Goal: Check status: Check status

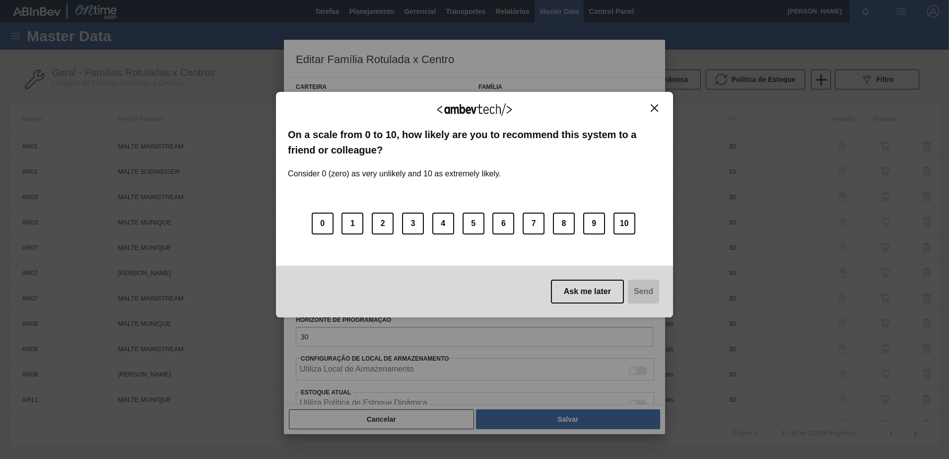
scroll to position [221, 0]
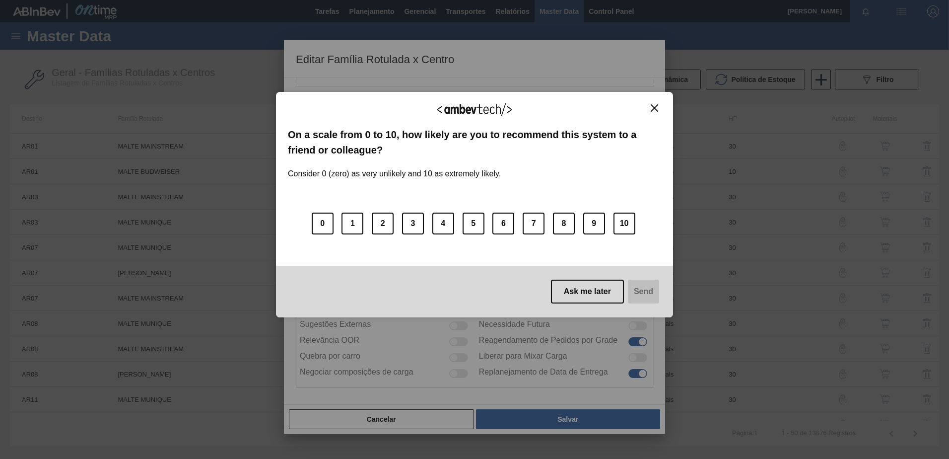
click at [654, 103] on div "We appreciate your feedback! On a scale from 0 to 10, how likely are you to rec…" at bounding box center [474, 204] width 397 height 225
click at [653, 104] on button "Close" at bounding box center [654, 108] width 13 height 8
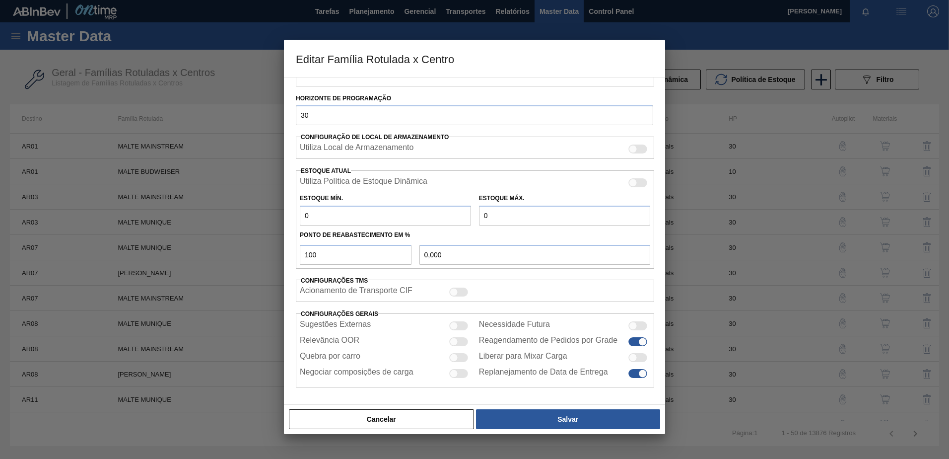
click at [431, 417] on button "Cancelar" at bounding box center [381, 419] width 185 height 20
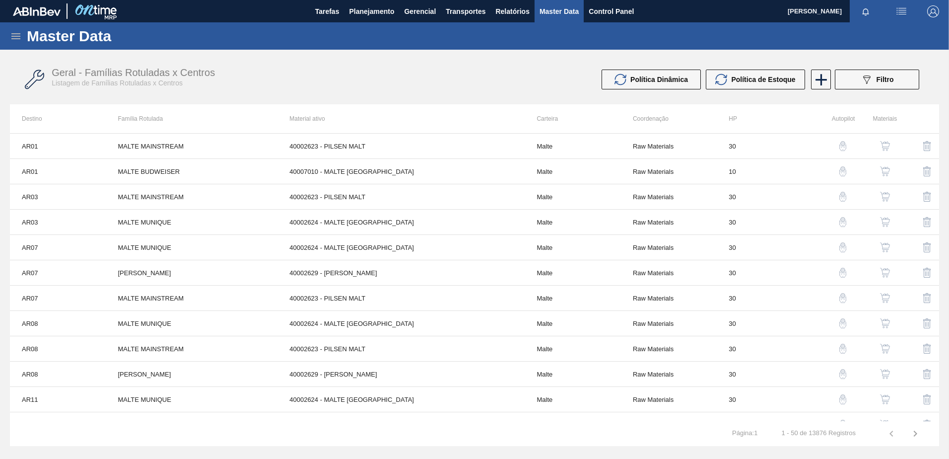
click at [934, 9] on img "button" at bounding box center [933, 11] width 12 height 12
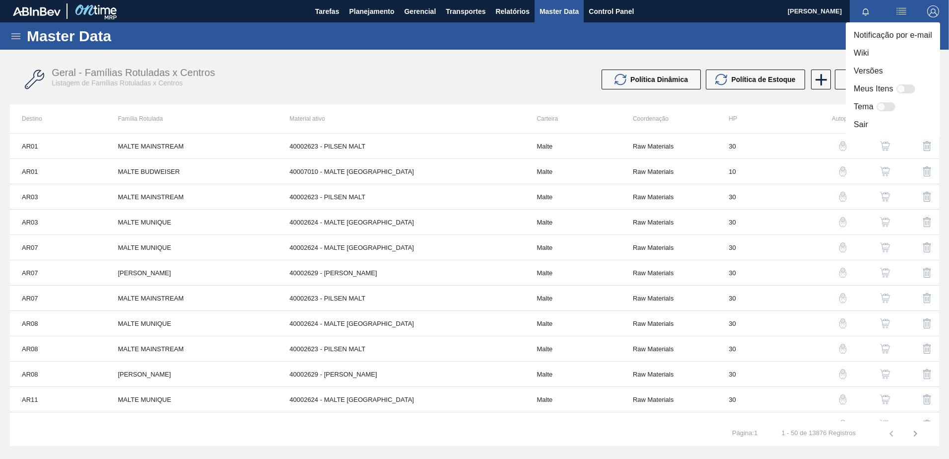
click at [866, 121] on li "Sair" at bounding box center [893, 125] width 94 height 18
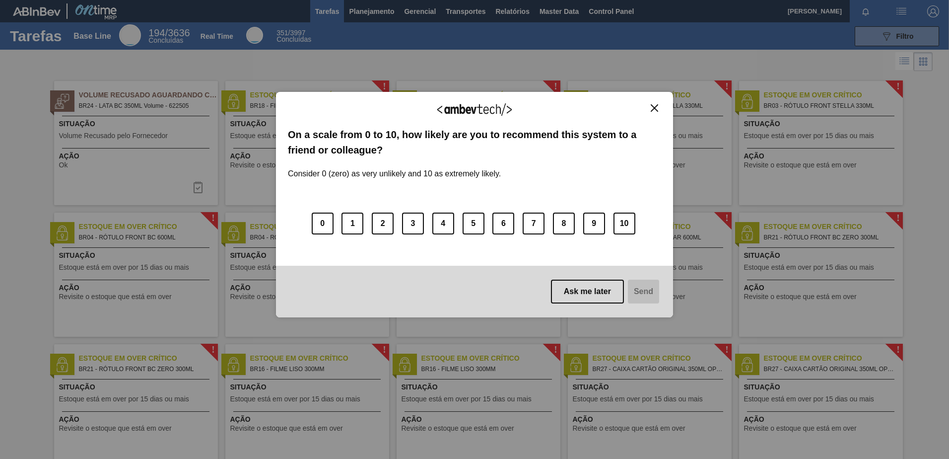
click at [657, 104] on img "Close" at bounding box center [654, 107] width 7 height 7
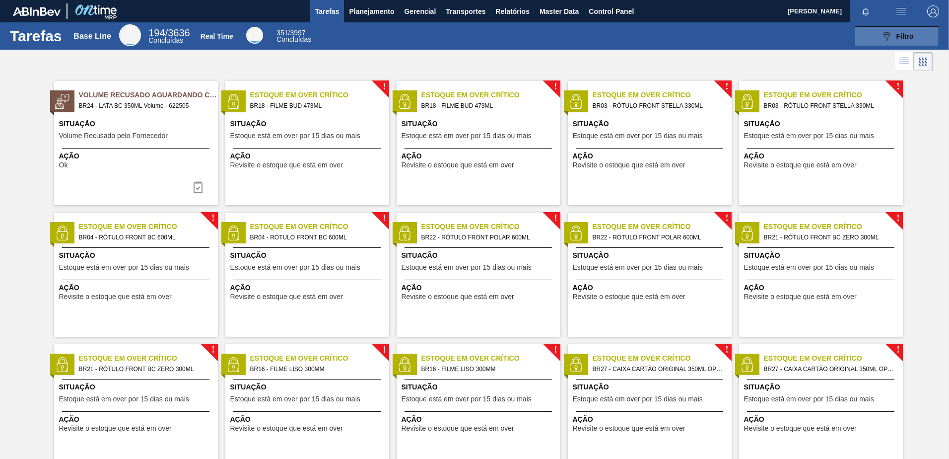
click at [906, 35] on span "Filtro" at bounding box center [904, 36] width 17 height 8
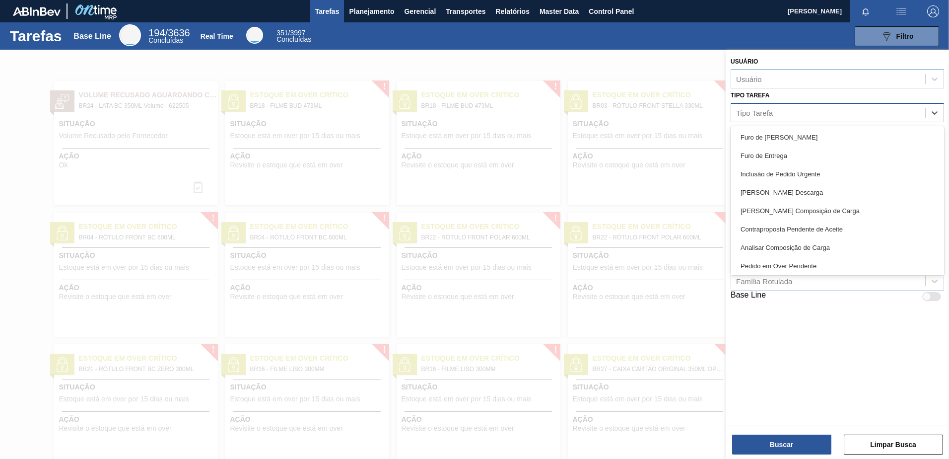
click at [786, 116] on div "Tipo Tarefa" at bounding box center [828, 112] width 194 height 14
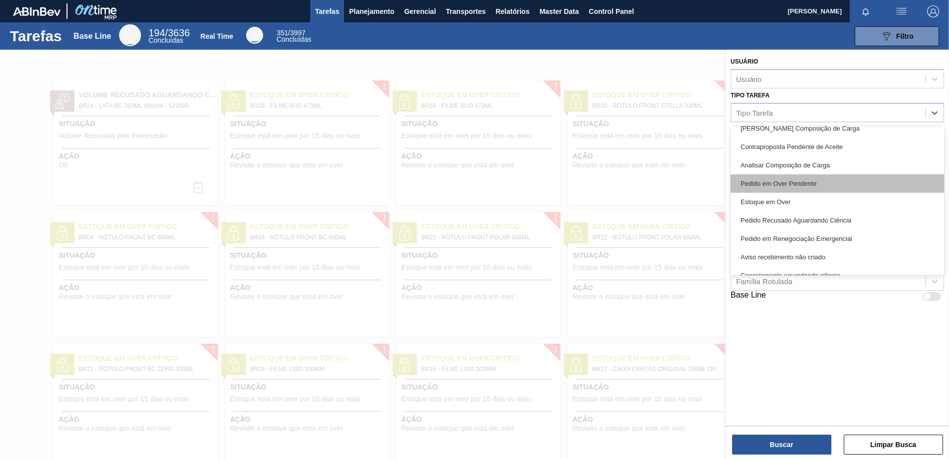
scroll to position [99, 0]
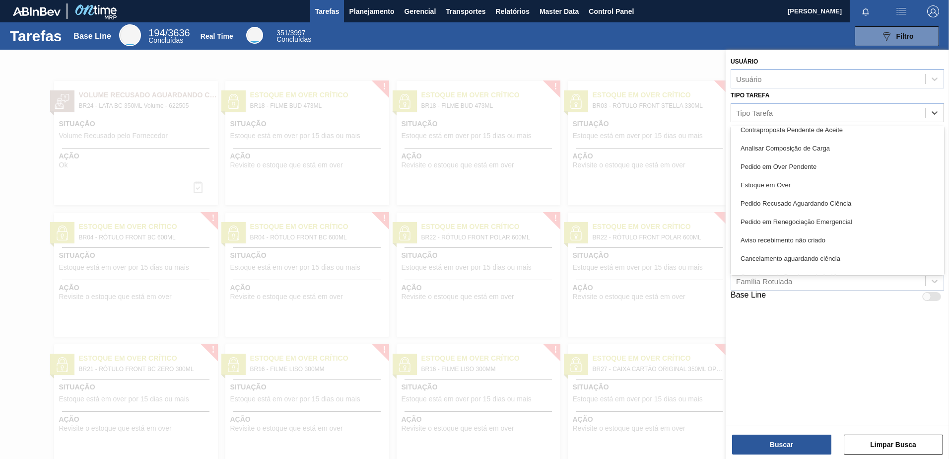
click at [816, 224] on div "Pedido em Renegociação Emergencial" at bounding box center [837, 221] width 213 height 18
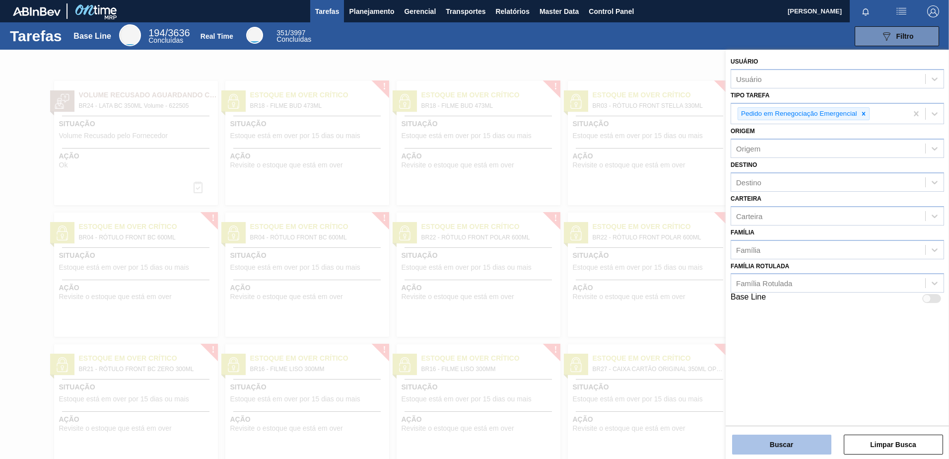
click at [774, 438] on button "Buscar" at bounding box center [781, 444] width 99 height 20
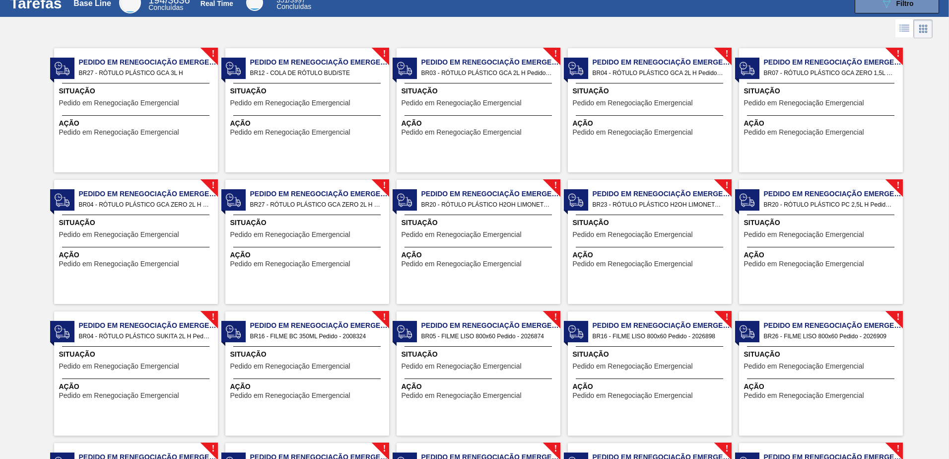
scroll to position [0, 0]
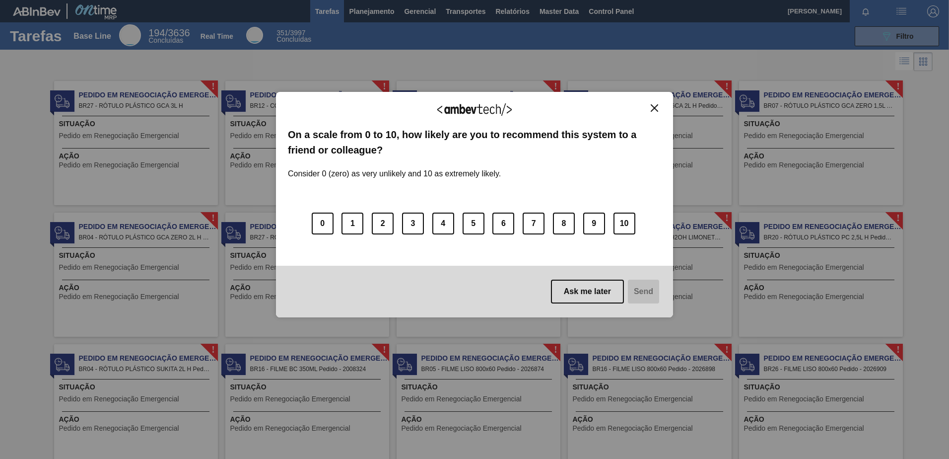
click at [655, 110] on img "Close" at bounding box center [654, 107] width 7 height 7
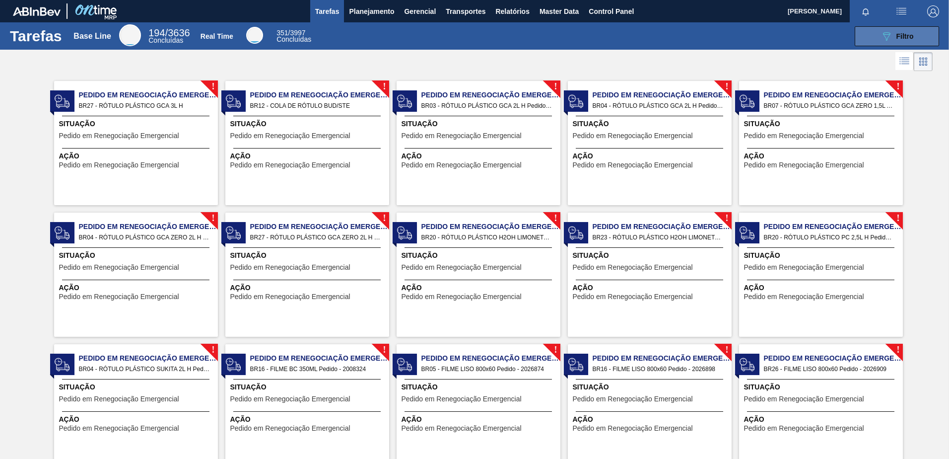
click at [907, 32] on span "Filtro" at bounding box center [904, 36] width 17 height 8
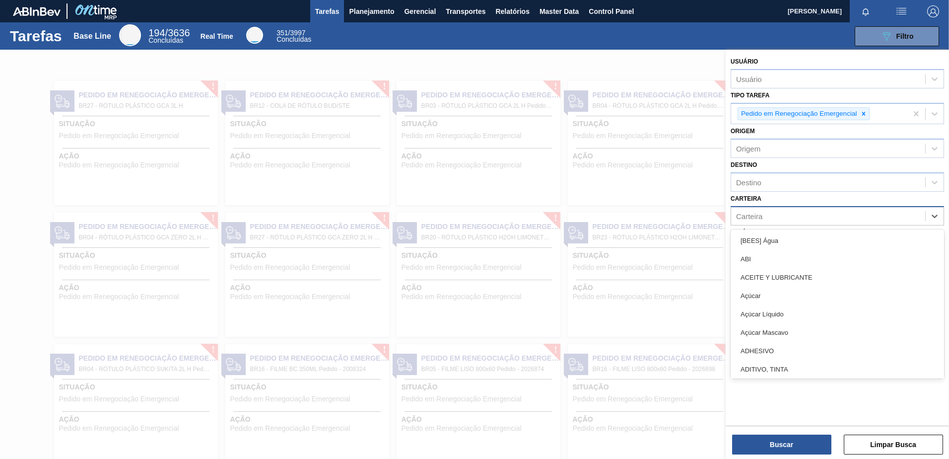
click at [769, 213] on div "Carteira" at bounding box center [828, 215] width 194 height 14
type input "lata"
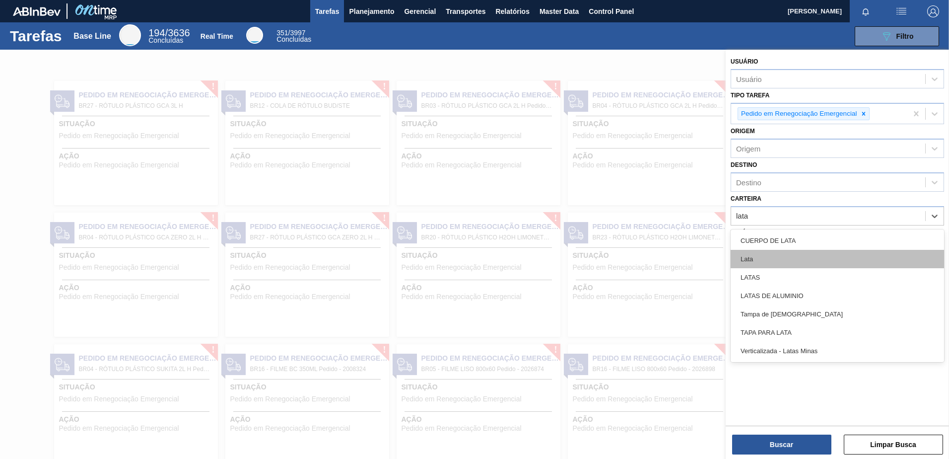
click at [757, 255] on div "Lata" at bounding box center [837, 259] width 213 height 18
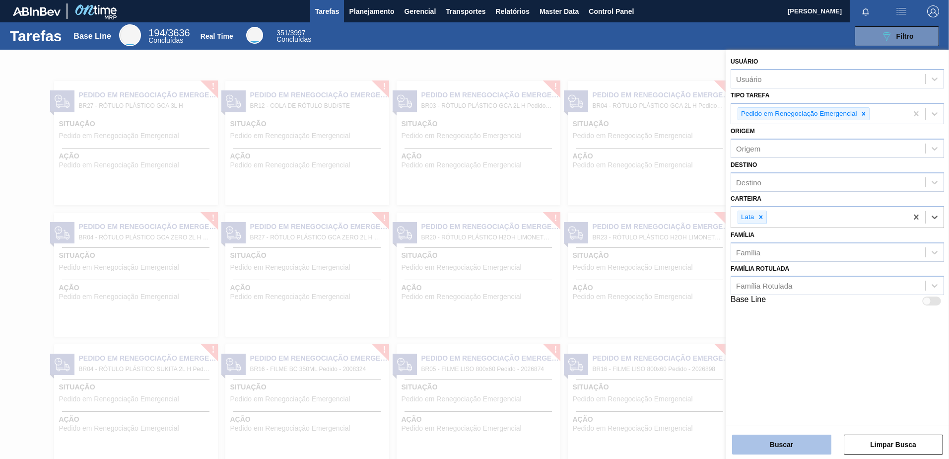
click at [760, 439] on button "Buscar" at bounding box center [781, 444] width 99 height 20
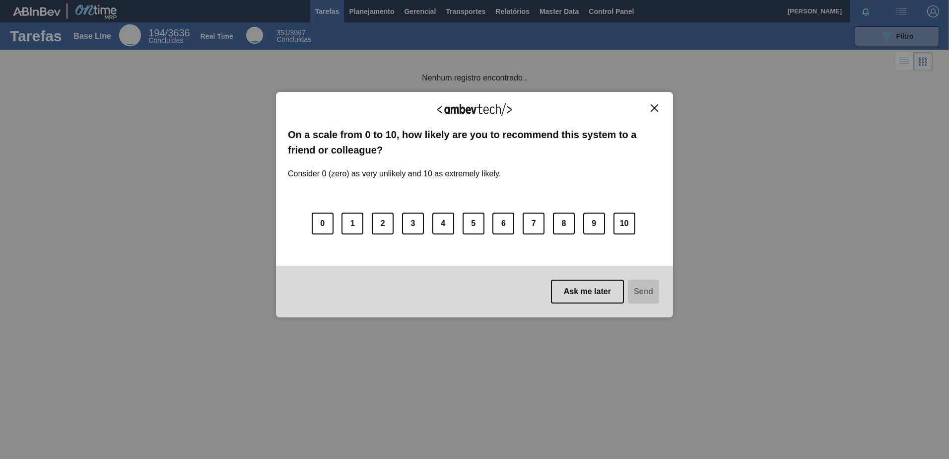
click at [657, 106] on img "Close" at bounding box center [654, 107] width 7 height 7
click at [655, 111] on img "Close" at bounding box center [654, 107] width 7 height 7
click at [652, 109] on img "Close" at bounding box center [654, 107] width 7 height 7
click at [658, 105] on img "Close" at bounding box center [654, 107] width 7 height 7
click at [651, 108] on img "Close" at bounding box center [654, 107] width 7 height 7
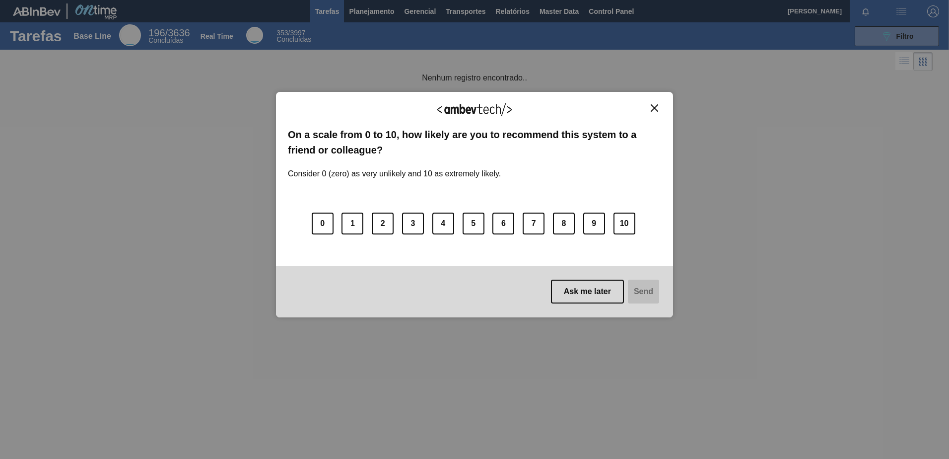
click at [653, 108] on img "Close" at bounding box center [654, 107] width 7 height 7
click at [654, 106] on img "Close" at bounding box center [654, 107] width 7 height 7
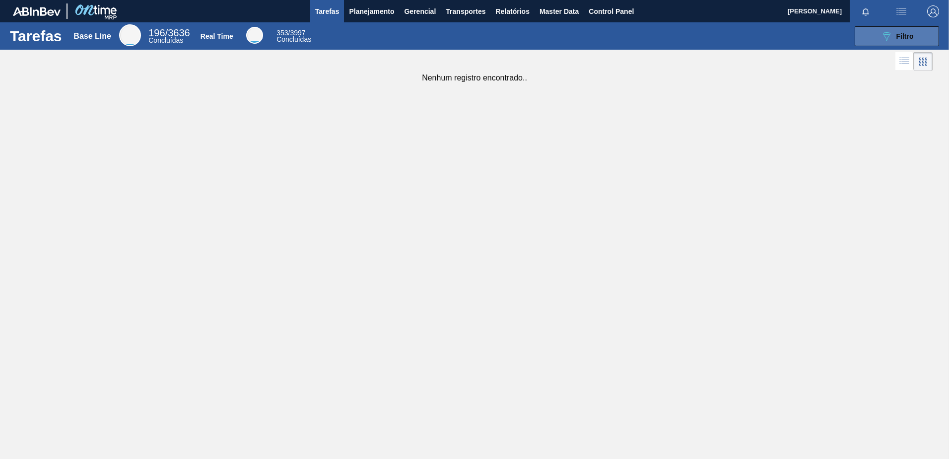
click at [890, 42] on button "089F7B8B-B2A5-4AFE-B5C0-19BA573D28AC Filtro" at bounding box center [897, 36] width 84 height 20
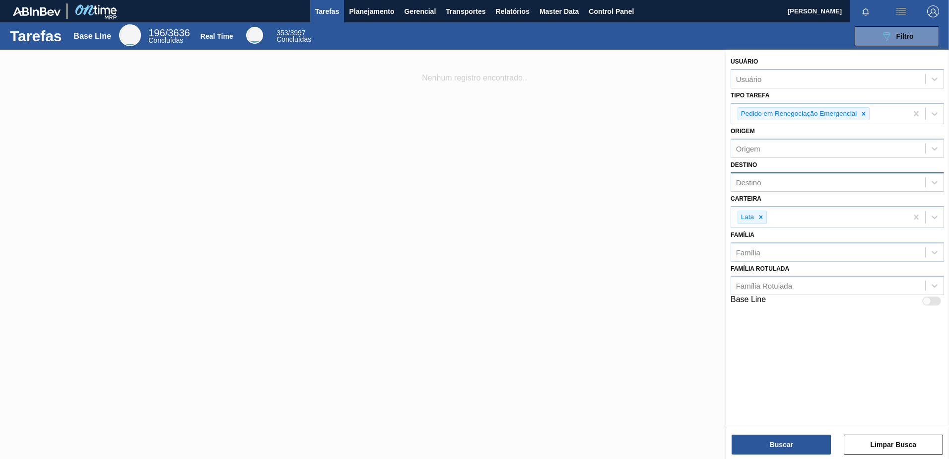
click at [804, 184] on div "Destino" at bounding box center [828, 182] width 194 height 14
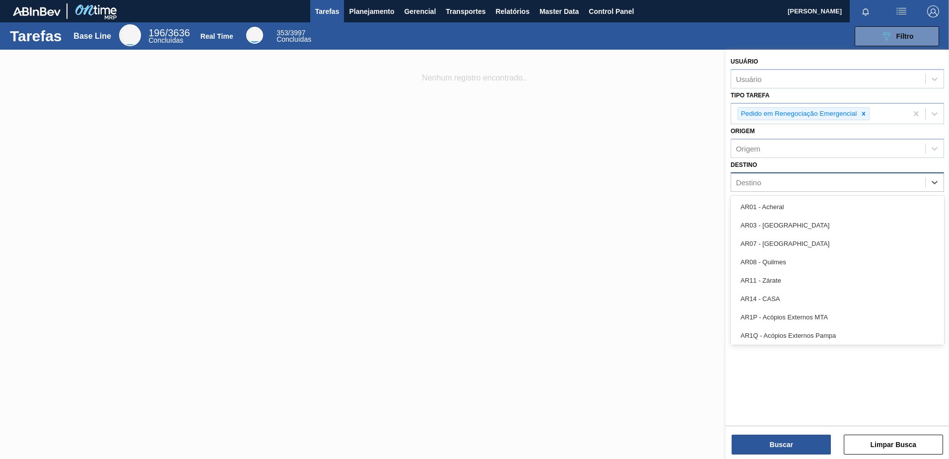
click at [803, 184] on div "Destino" at bounding box center [828, 182] width 194 height 14
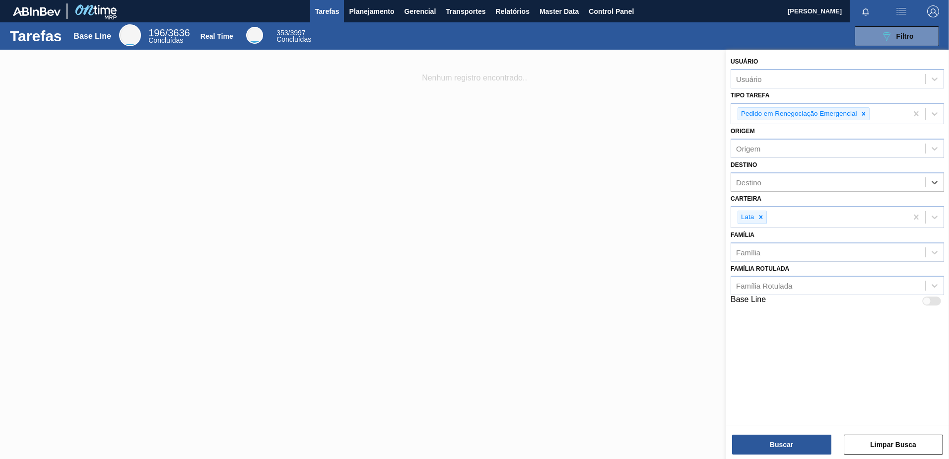
click at [929, 10] on img "button" at bounding box center [933, 11] width 12 height 12
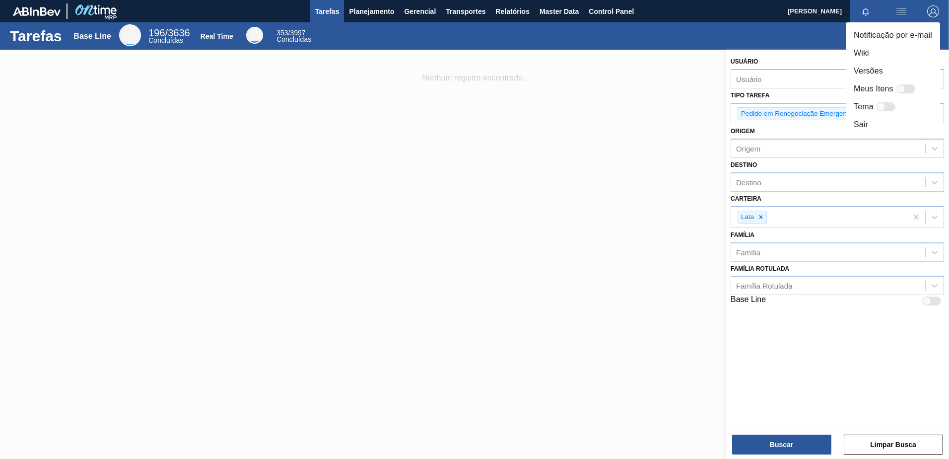
click at [860, 124] on li "Sair" at bounding box center [893, 125] width 94 height 18
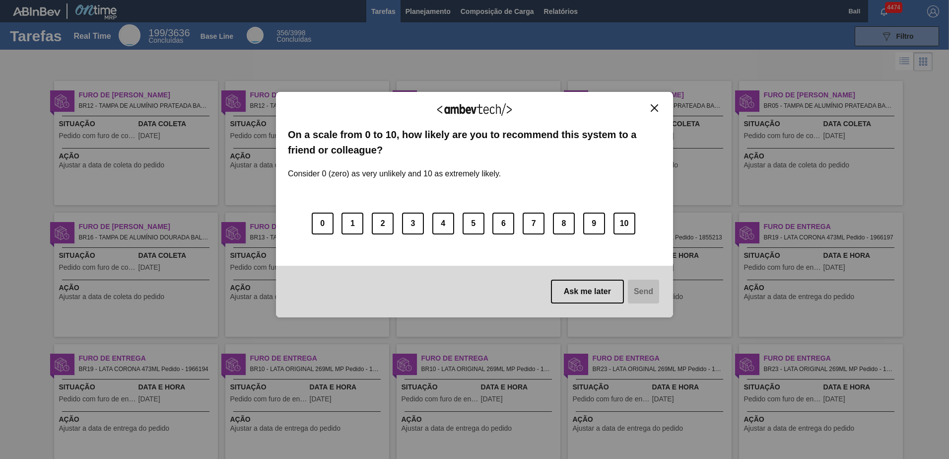
click at [657, 109] on img "Close" at bounding box center [654, 107] width 7 height 7
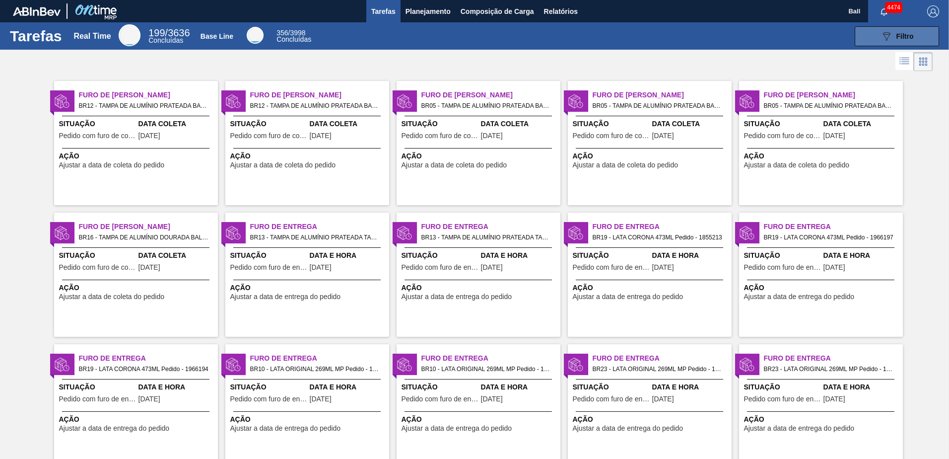
click at [869, 41] on button "089F7B8B-B2A5-4AFE-B5C0-19BA573D28AC Filtro" at bounding box center [897, 36] width 84 height 20
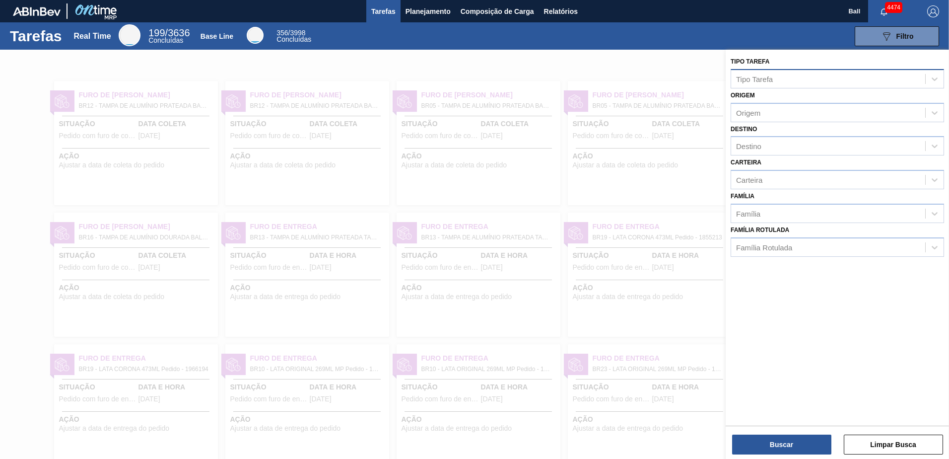
click at [770, 79] on div "Tipo Tarefa" at bounding box center [754, 78] width 37 height 8
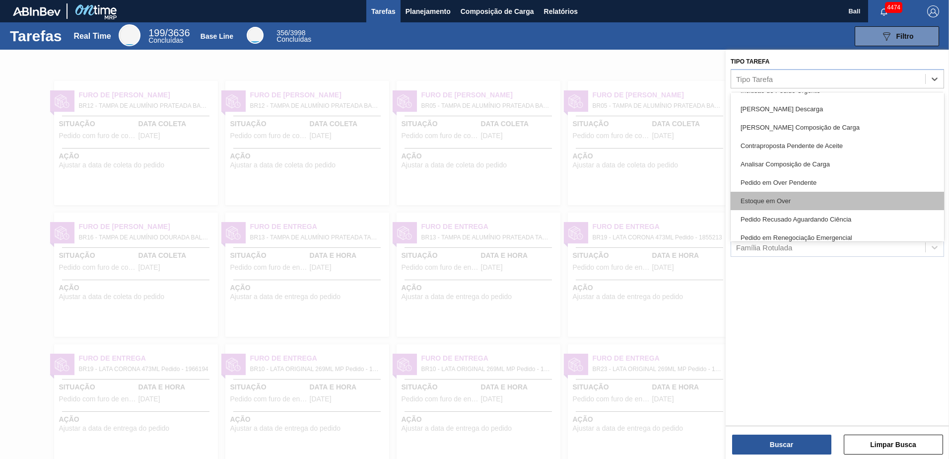
scroll to position [99, 0]
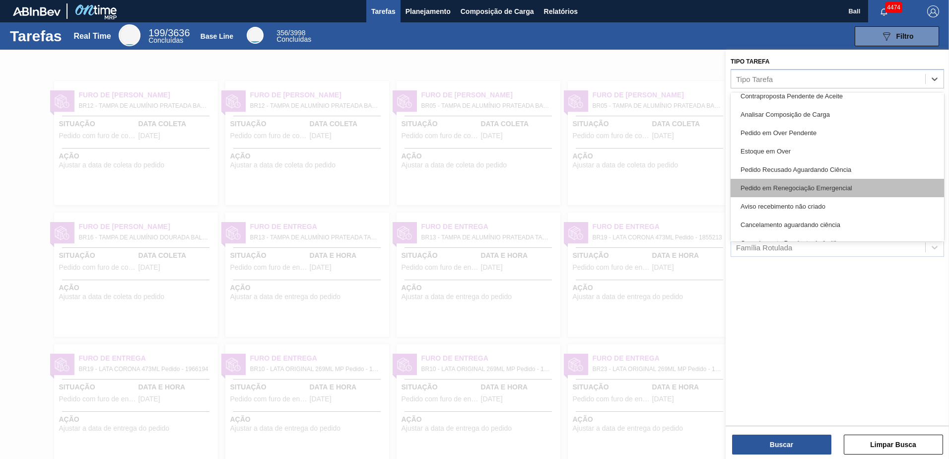
click at [813, 188] on div "Pedido em Renegociação Emergencial" at bounding box center [837, 188] width 213 height 18
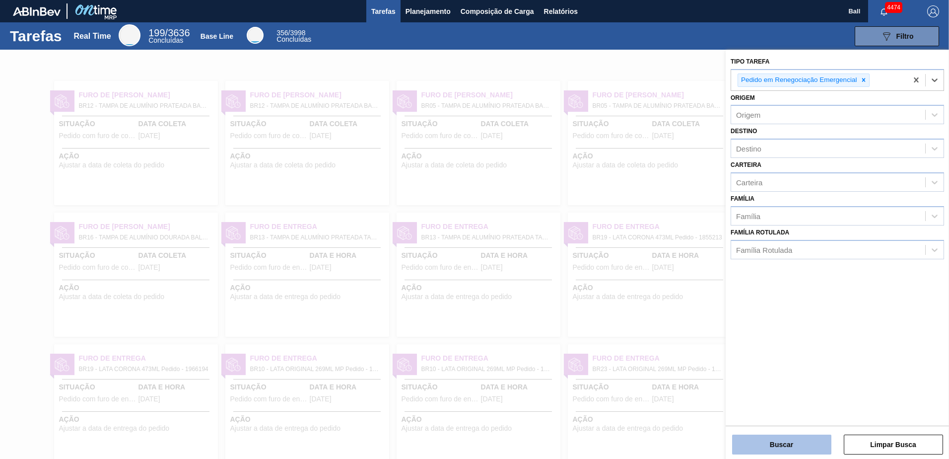
click at [763, 443] on button "Buscar" at bounding box center [781, 444] width 99 height 20
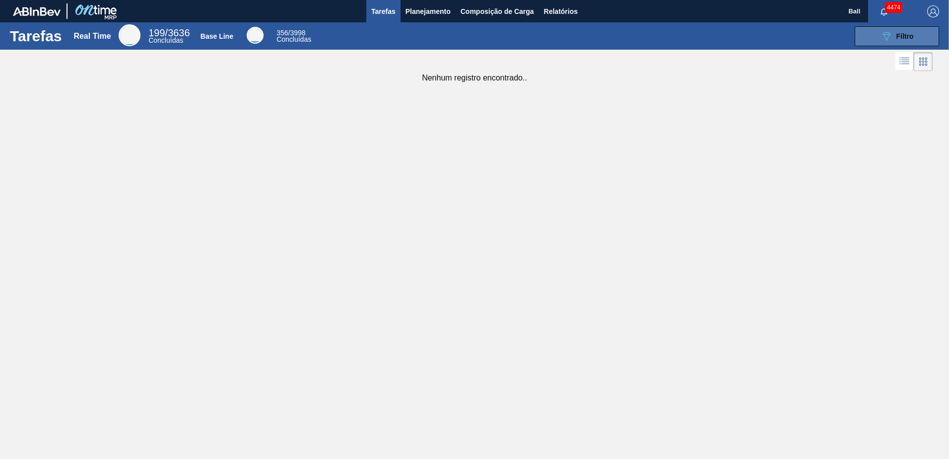
click at [883, 39] on icon "089F7B8B-B2A5-4AFE-B5C0-19BA573D28AC" at bounding box center [886, 36] width 12 height 12
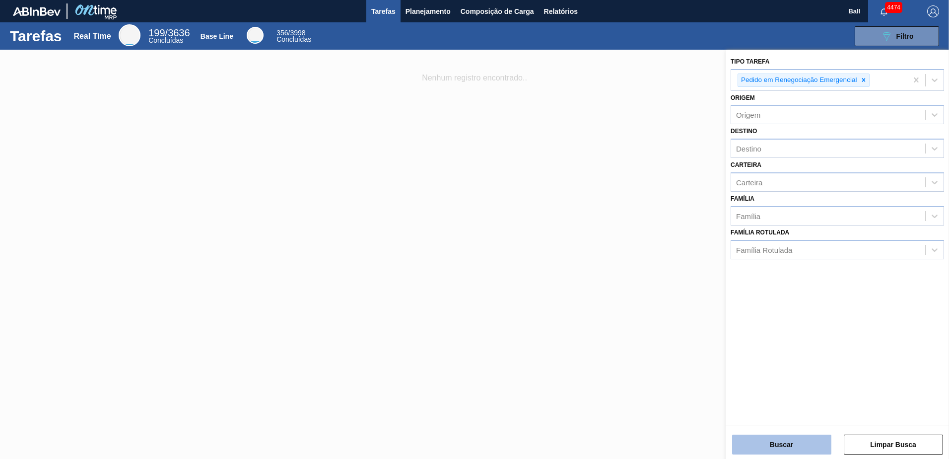
click at [751, 448] on button "Buscar" at bounding box center [781, 444] width 99 height 20
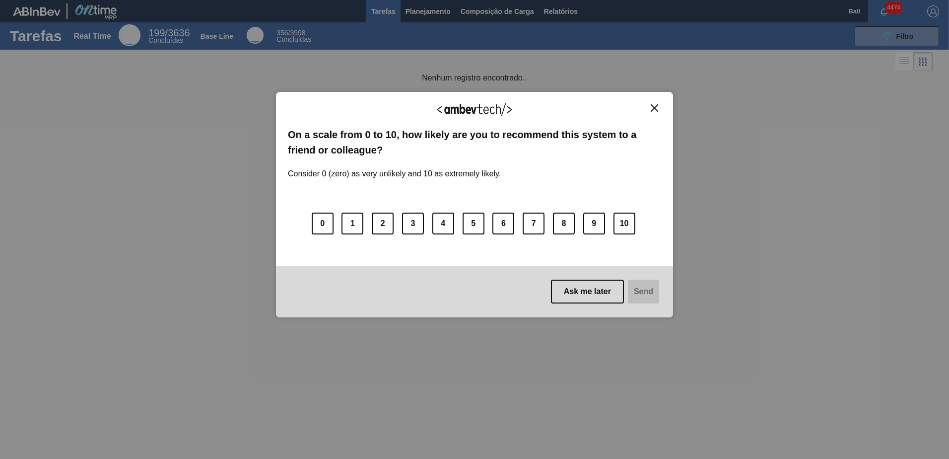
click at [657, 106] on img "Close" at bounding box center [654, 107] width 7 height 7
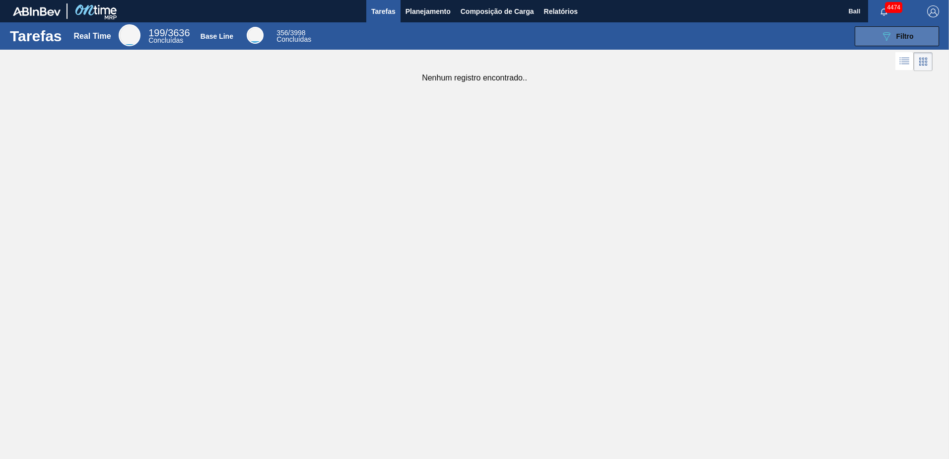
click at [883, 36] on icon "089F7B8B-B2A5-4AFE-B5C0-19BA573D28AC" at bounding box center [886, 36] width 12 height 12
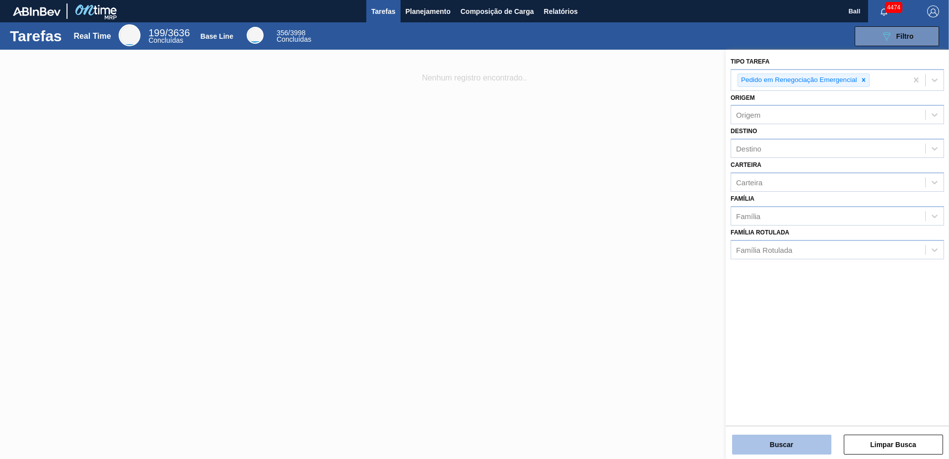
click at [786, 442] on button "Buscar" at bounding box center [781, 444] width 99 height 20
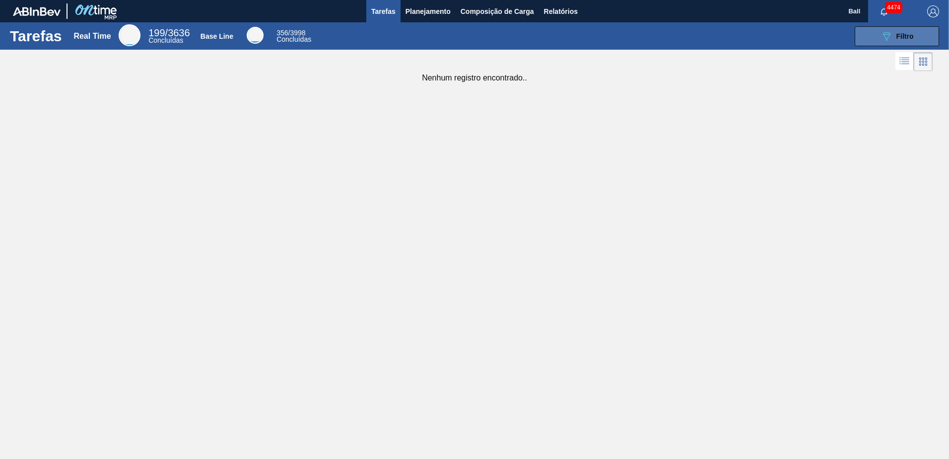
click at [885, 37] on icon "089F7B8B-B2A5-4AFE-B5C0-19BA573D28AC" at bounding box center [886, 36] width 12 height 12
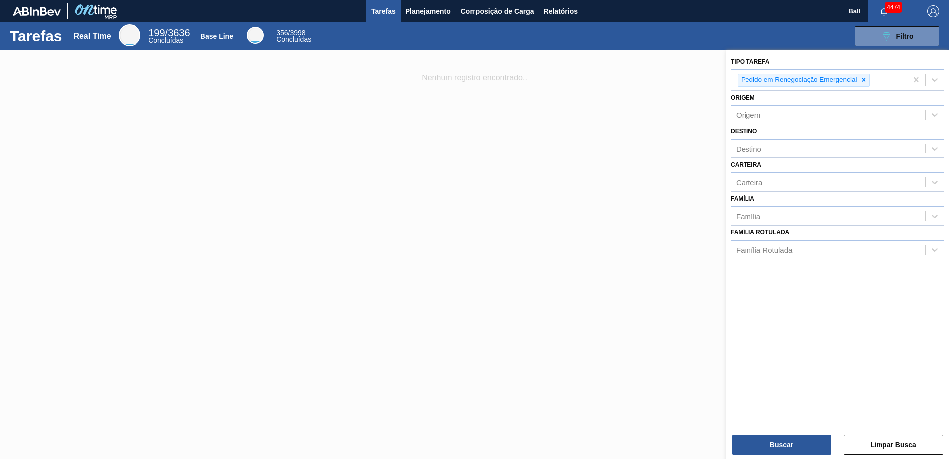
click at [780, 432] on div "Buscar Limpar Busca" at bounding box center [837, 439] width 223 height 28
click at [779, 442] on button "Buscar" at bounding box center [781, 444] width 99 height 20
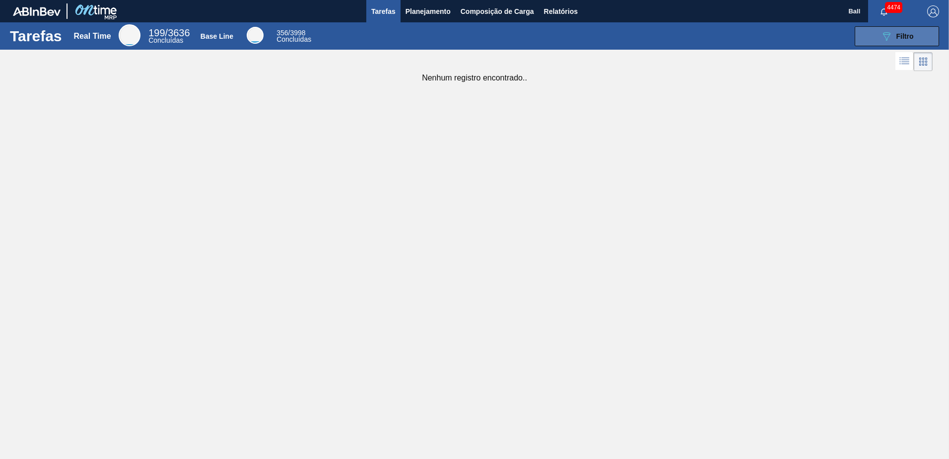
click at [877, 43] on button "089F7B8B-B2A5-4AFE-B5C0-19BA573D28AC Filtro" at bounding box center [897, 36] width 84 height 20
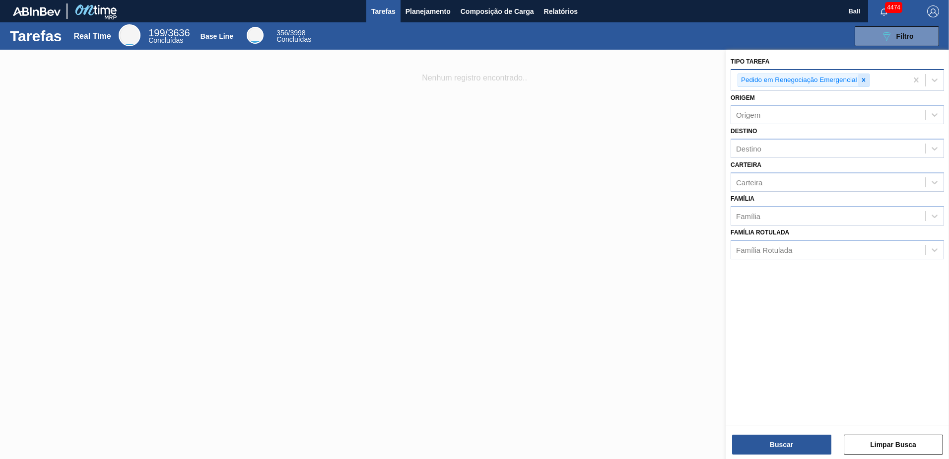
click at [862, 78] on icon at bounding box center [863, 79] width 7 height 7
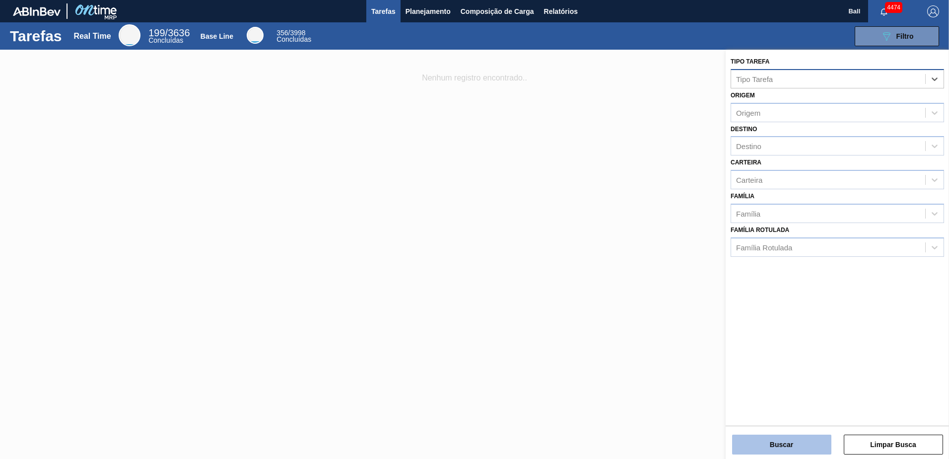
click at [764, 446] on button "Buscar" at bounding box center [781, 444] width 99 height 20
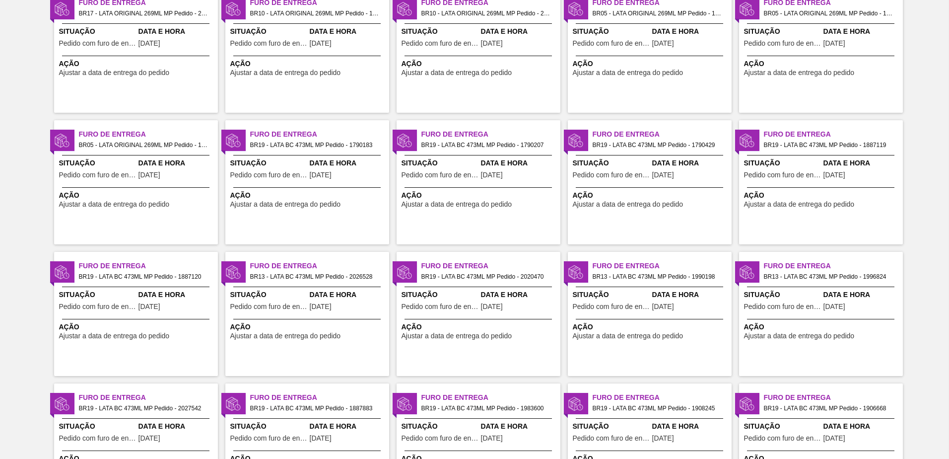
scroll to position [955, 0]
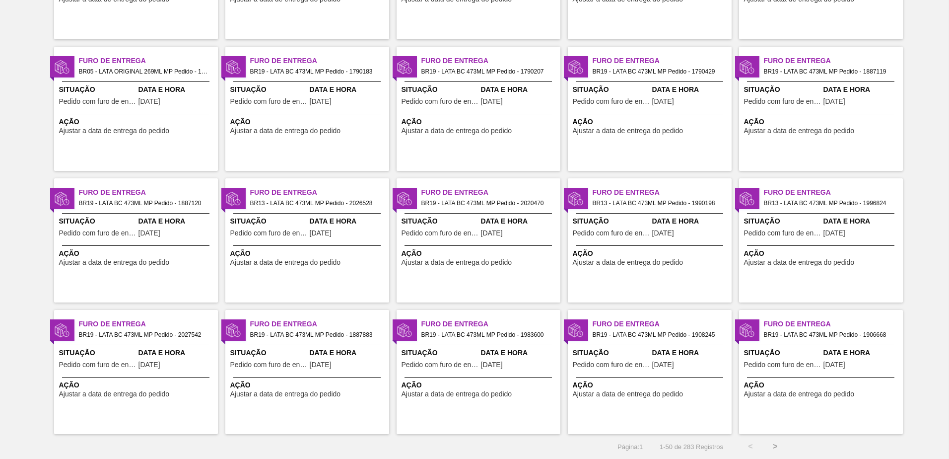
click at [775, 444] on button ">" at bounding box center [775, 446] width 25 height 25
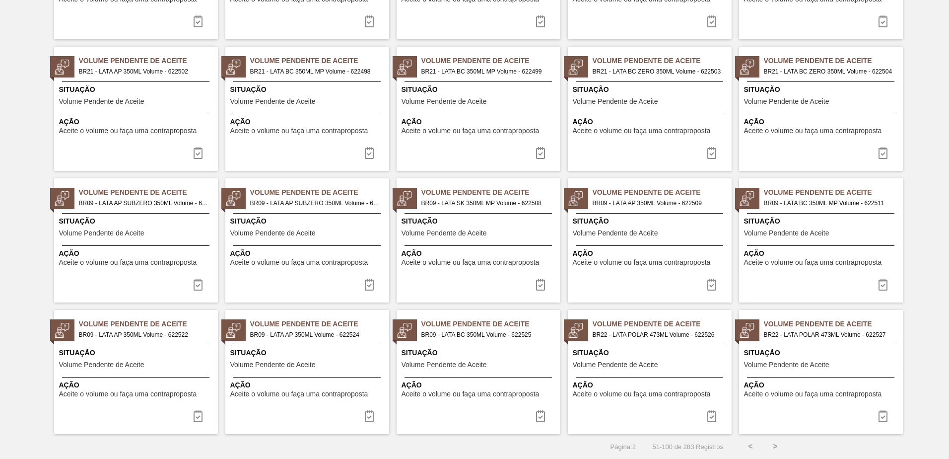
click at [775, 444] on button ">" at bounding box center [775, 446] width 25 height 25
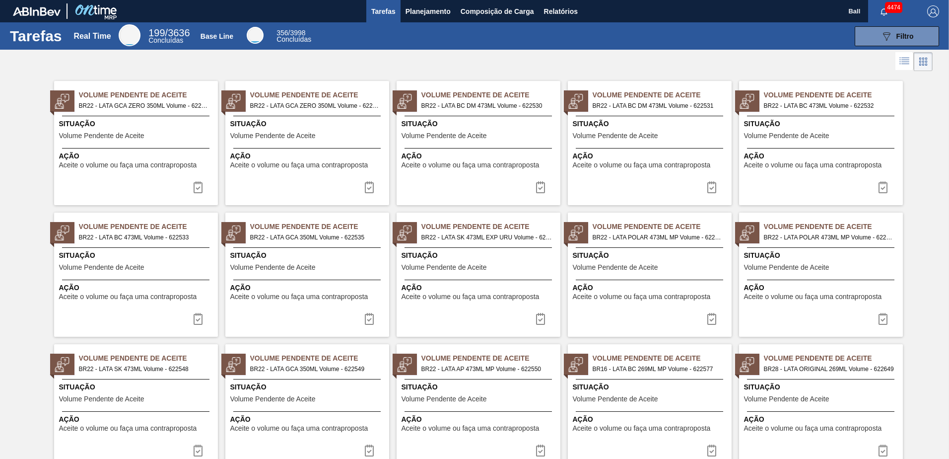
scroll to position [22, 0]
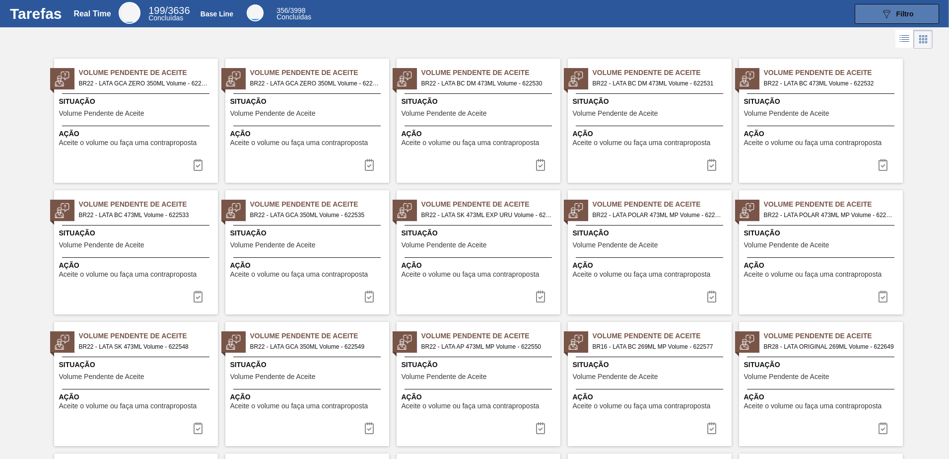
click at [886, 15] on icon at bounding box center [886, 14] width 7 height 8
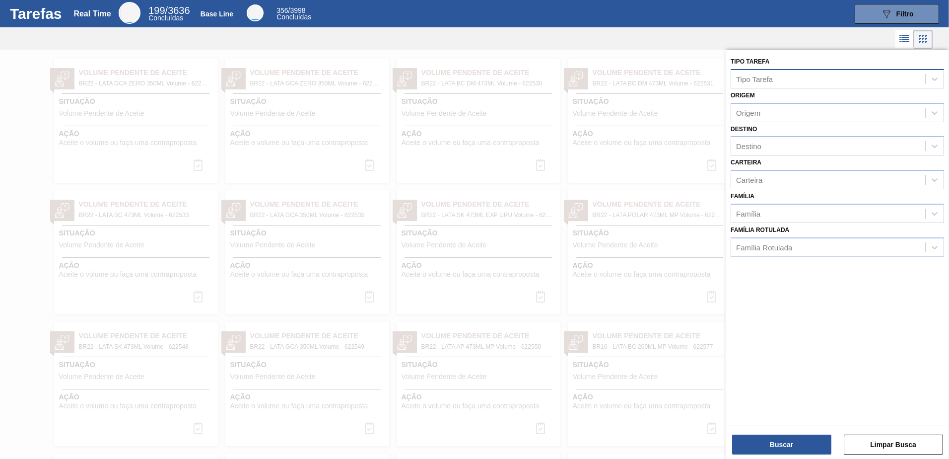
click at [761, 65] on div "Tipo Tarefa Tipo Tarefa" at bounding box center [837, 72] width 213 height 34
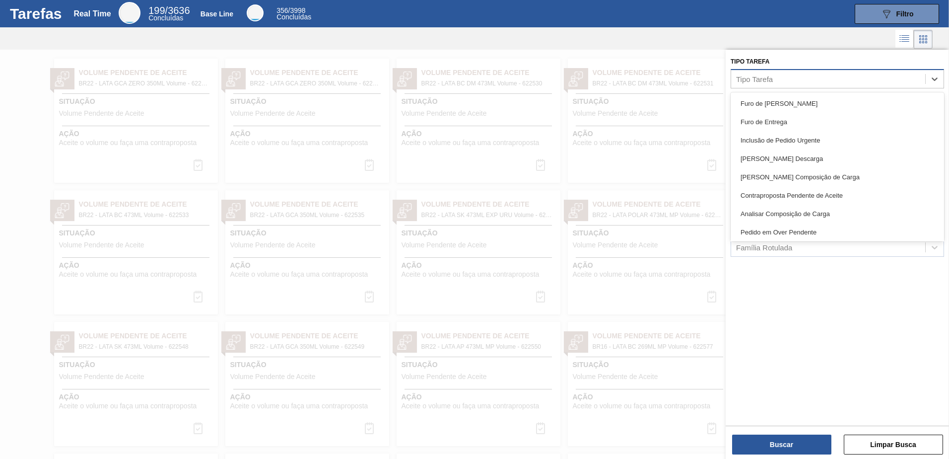
click at [768, 80] on div "Tipo Tarefa" at bounding box center [754, 78] width 37 height 8
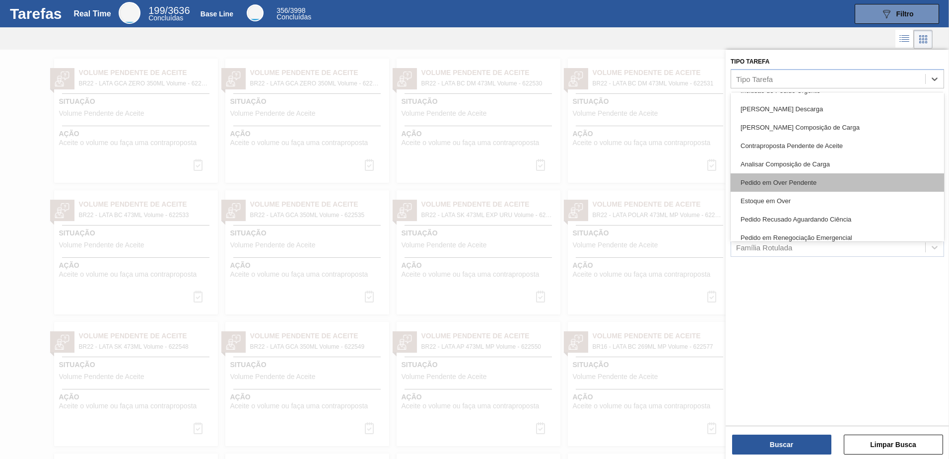
scroll to position [99, 0]
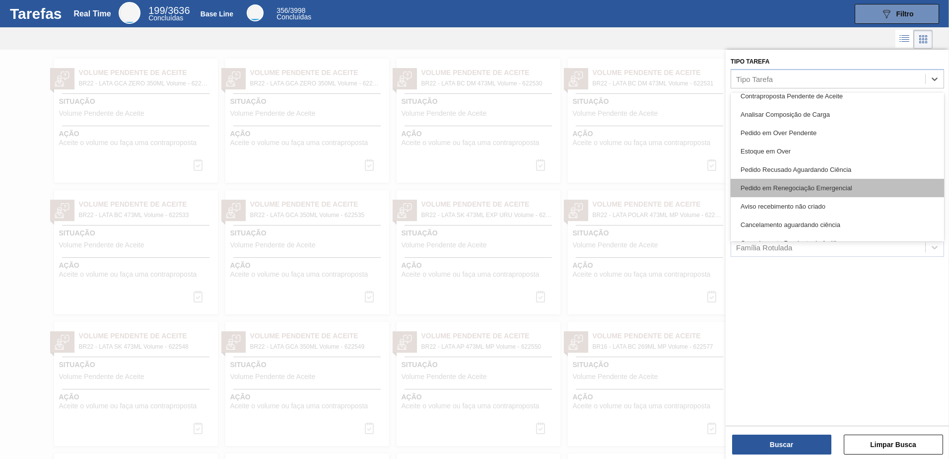
click at [825, 187] on div "Pedido em Renegociação Emergencial" at bounding box center [837, 188] width 213 height 18
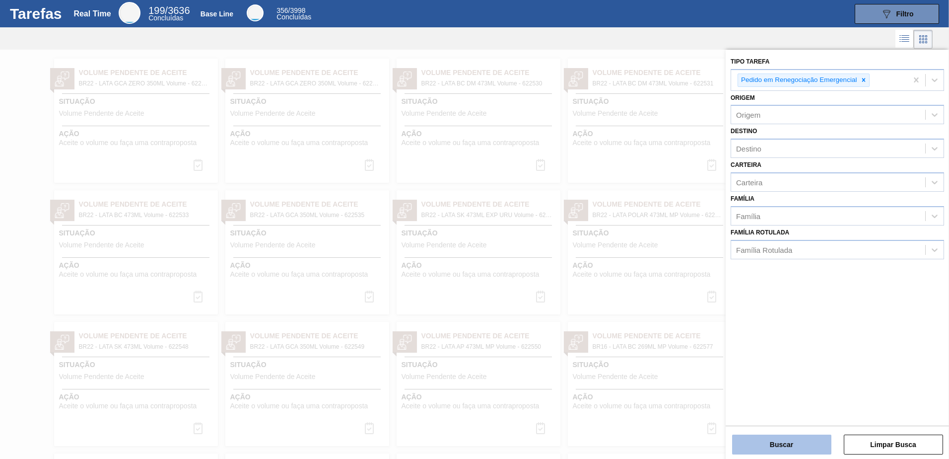
click at [777, 437] on button "Buscar" at bounding box center [781, 444] width 99 height 20
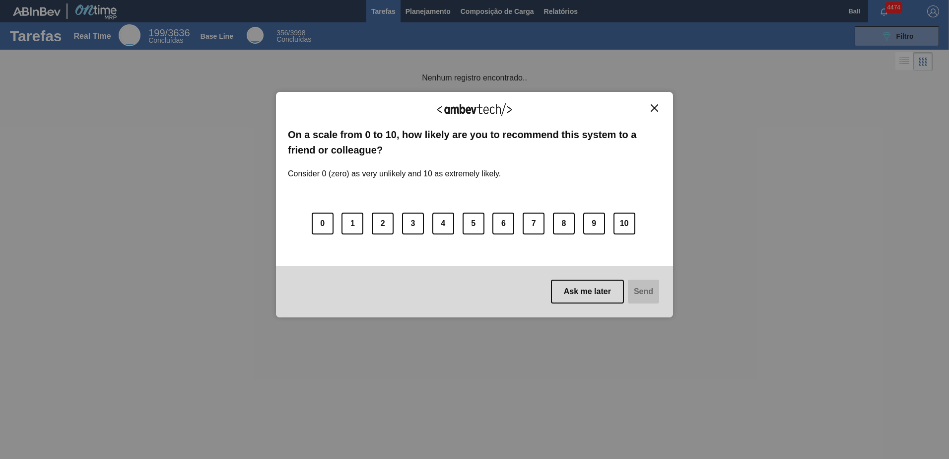
click at [655, 111] on img "Close" at bounding box center [654, 107] width 7 height 7
click at [657, 108] on img "Close" at bounding box center [654, 107] width 7 height 7
click at [654, 107] on img "Close" at bounding box center [654, 107] width 7 height 7
click at [654, 103] on div "We appreciate your feedback! On a scale from 0 to 10, how likely are you to rec…" at bounding box center [474, 204] width 397 height 225
click at [655, 112] on button "Close" at bounding box center [654, 108] width 13 height 8
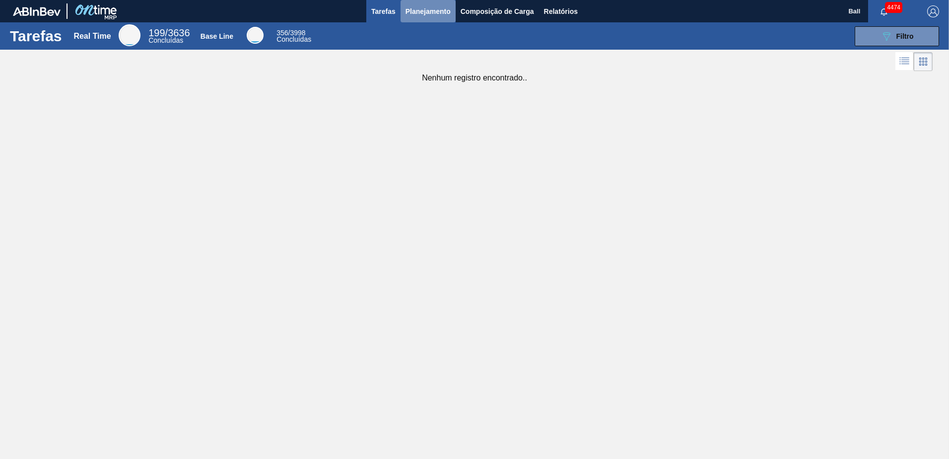
click at [423, 7] on span "Planejamento" at bounding box center [427, 11] width 45 height 12
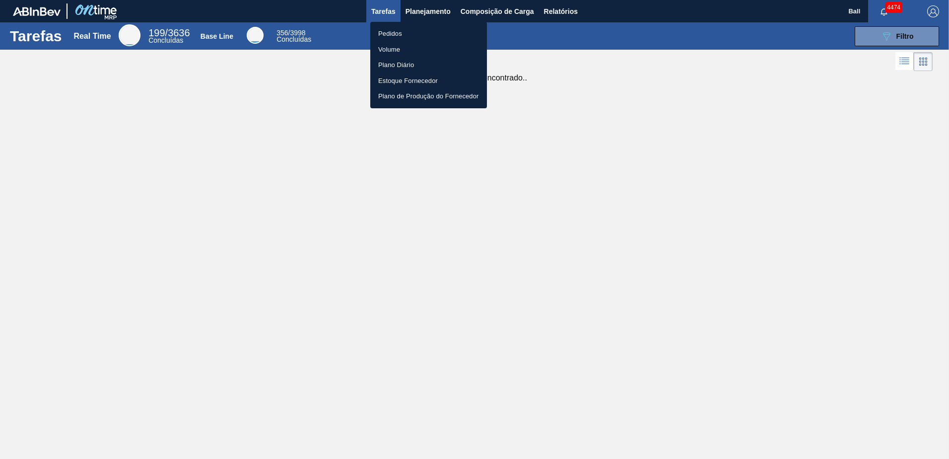
click at [400, 31] on li "Pedidos" at bounding box center [428, 34] width 117 height 16
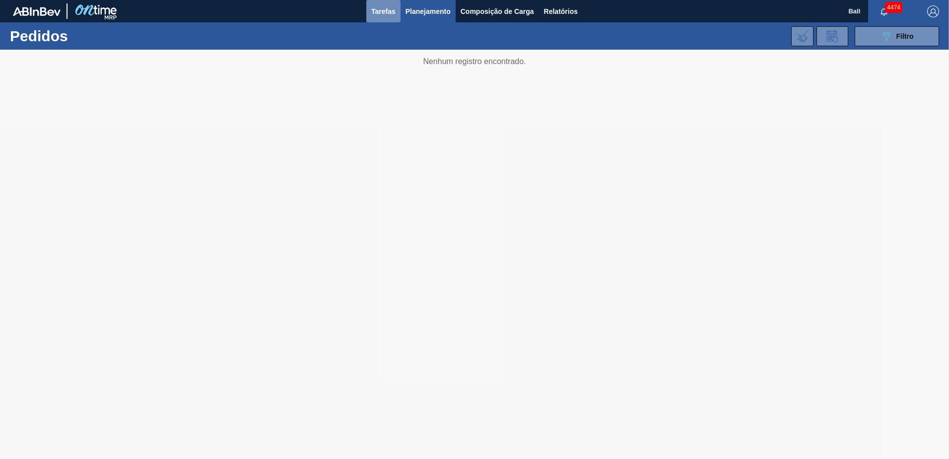
click at [385, 16] on span "Tarefas" at bounding box center [383, 11] width 24 height 12
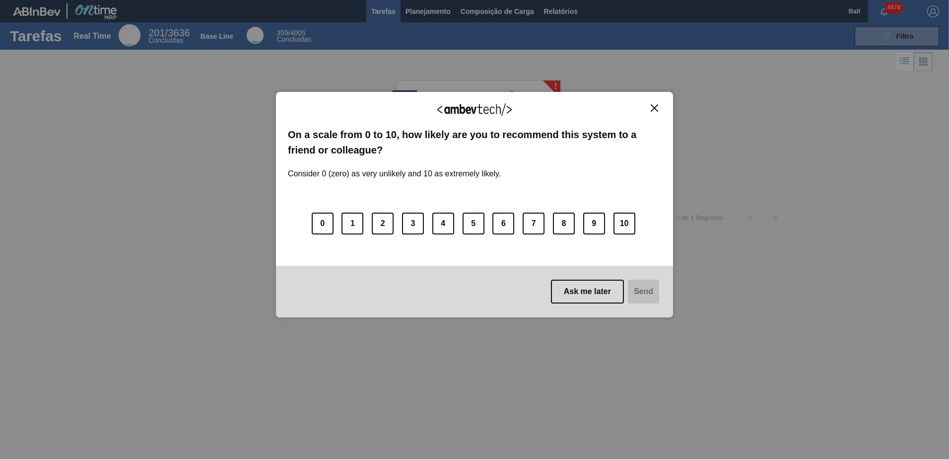
click at [655, 106] on img "Close" at bounding box center [654, 107] width 7 height 7
click at [654, 110] on img "Close" at bounding box center [654, 107] width 7 height 7
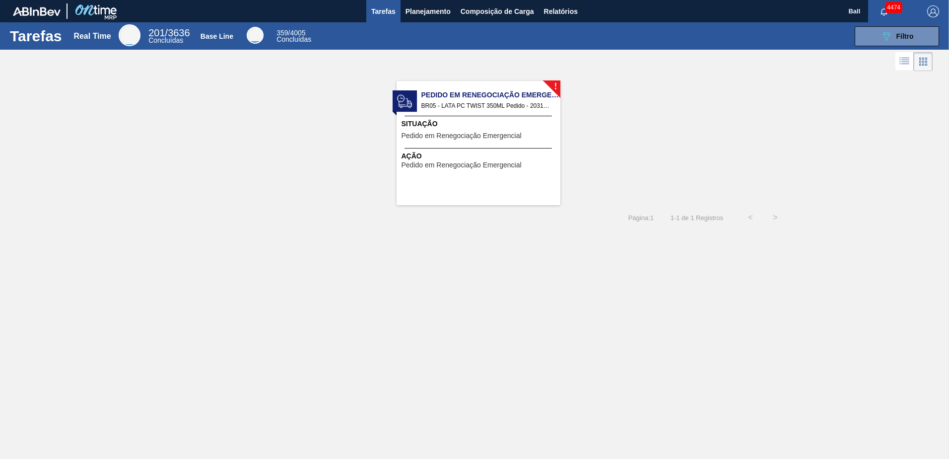
click at [929, 14] on img "button" at bounding box center [933, 11] width 12 height 12
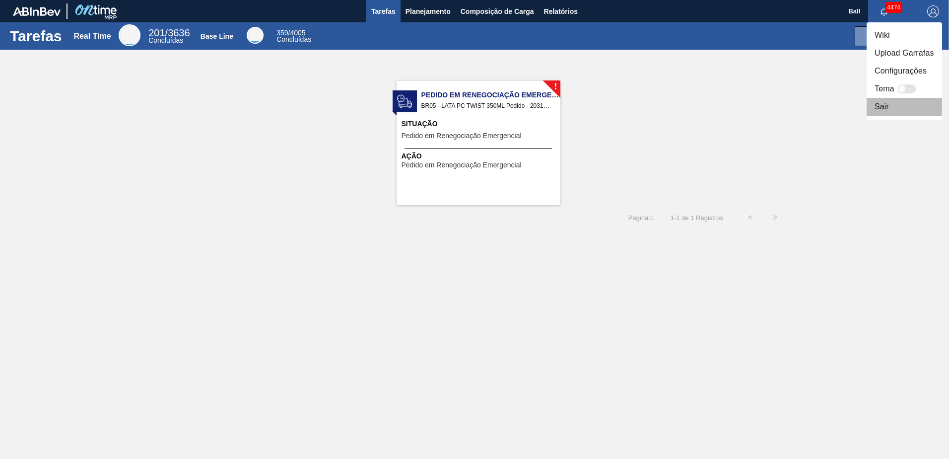
click at [886, 104] on li "Sair" at bounding box center [904, 107] width 75 height 18
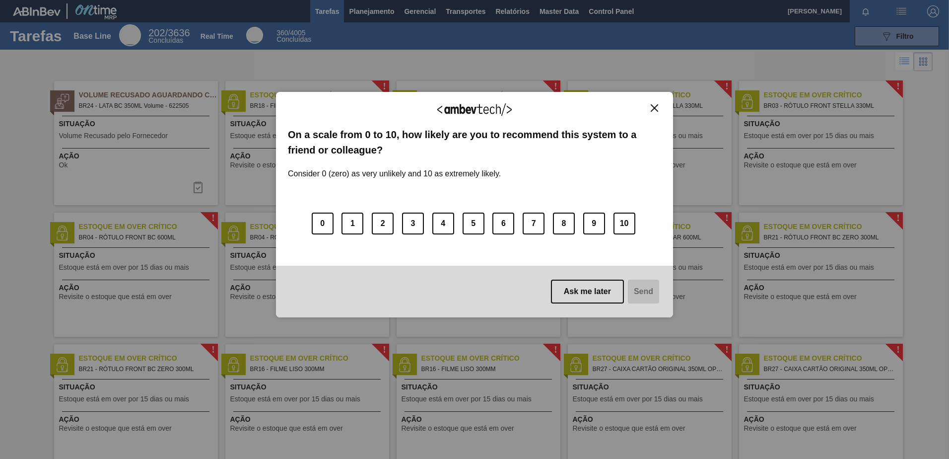
click at [653, 108] on img "Close" at bounding box center [654, 107] width 7 height 7
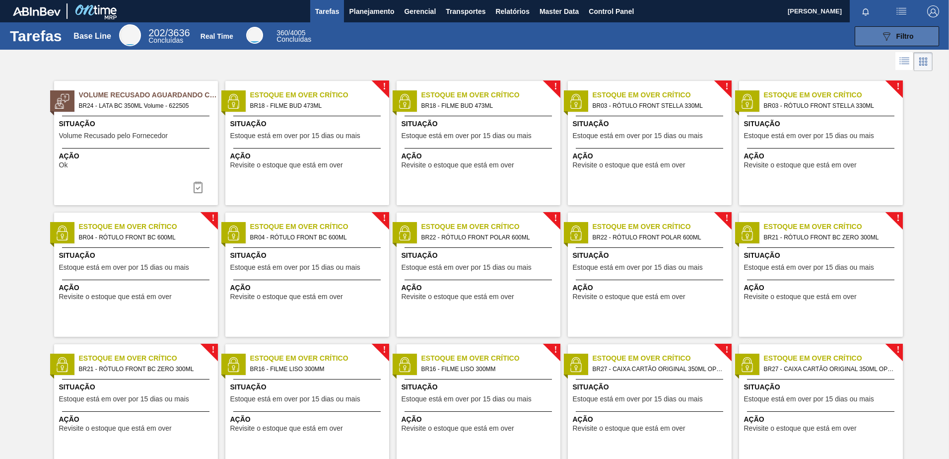
click at [871, 39] on button "089F7B8B-B2A5-4AFE-B5C0-19BA573D28AC Filtro" at bounding box center [897, 36] width 84 height 20
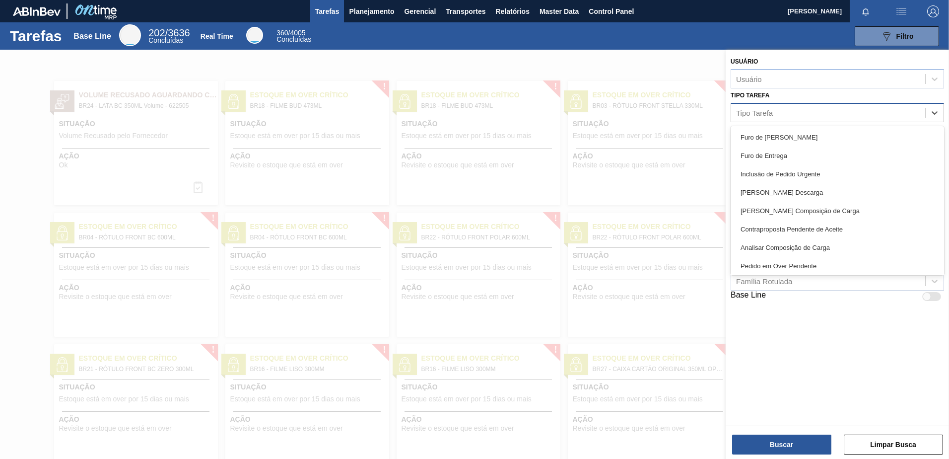
click at [768, 115] on div "Tipo Tarefa" at bounding box center [754, 112] width 37 height 8
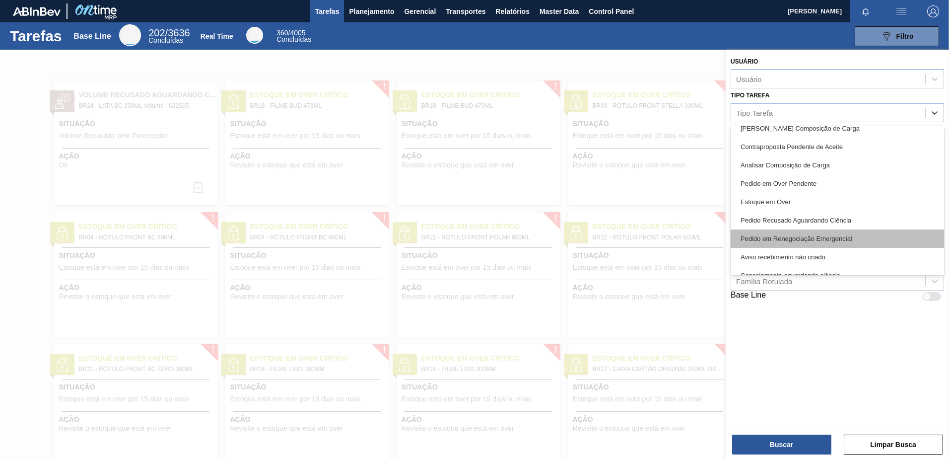
scroll to position [99, 0]
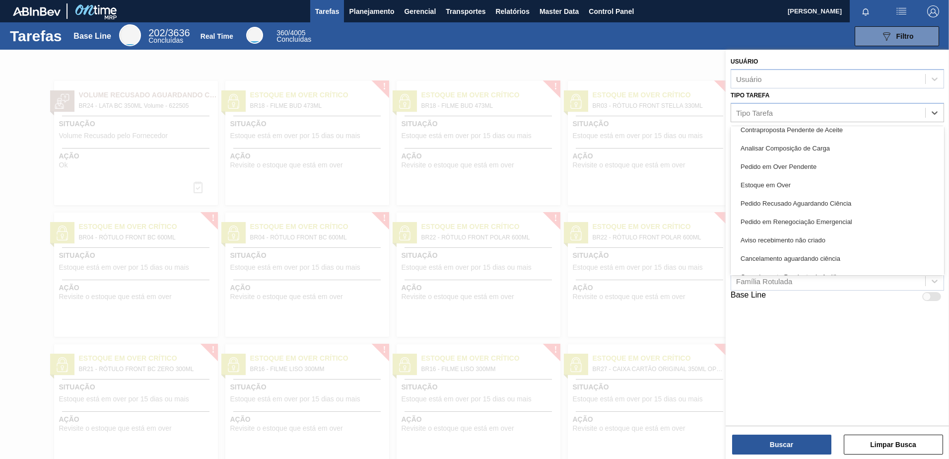
click at [815, 211] on div "Pedido Recusado Aguardando Ciência" at bounding box center [837, 203] width 213 height 18
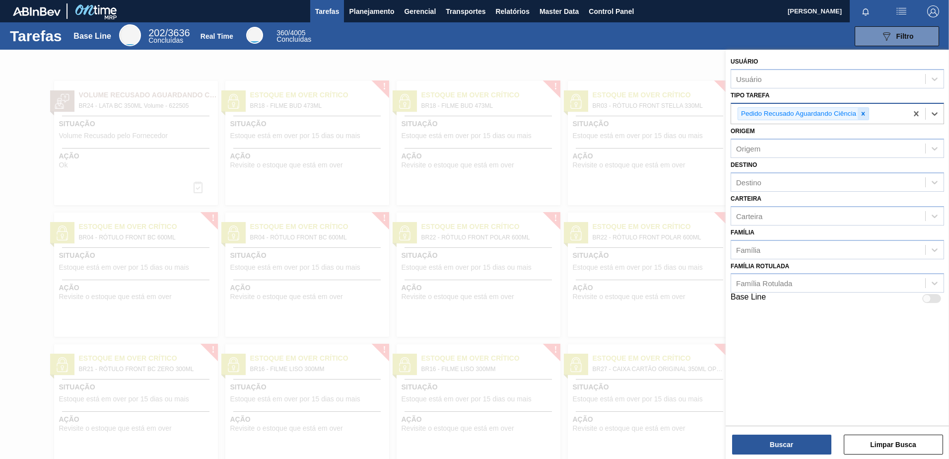
click at [867, 115] on div at bounding box center [863, 114] width 11 height 12
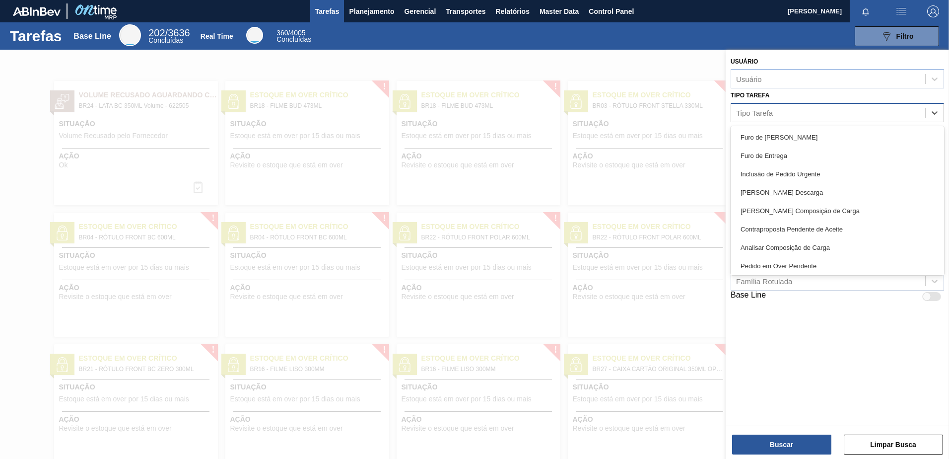
click at [867, 114] on div "Tipo Tarefa" at bounding box center [828, 112] width 194 height 14
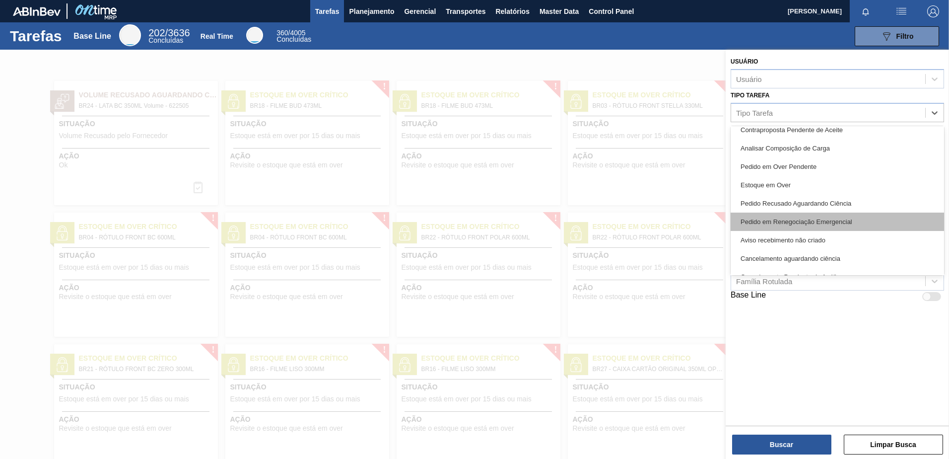
click at [825, 223] on div "Pedido em Renegociação Emergencial" at bounding box center [837, 221] width 213 height 18
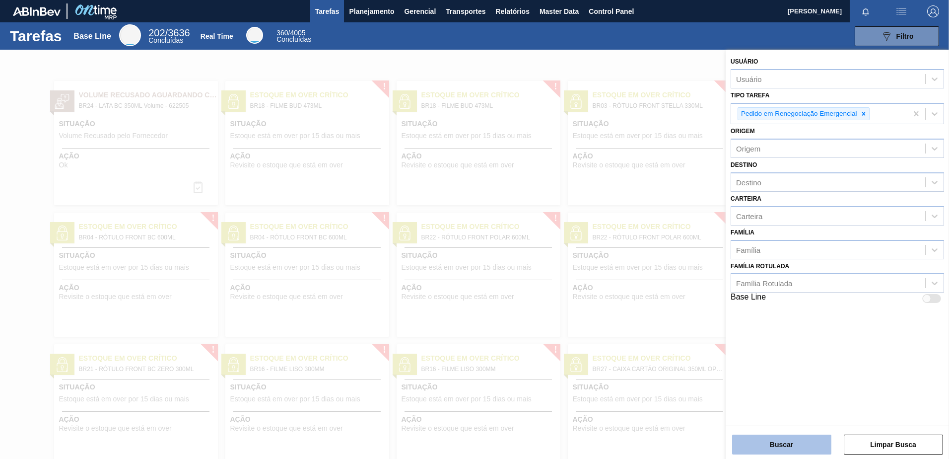
click at [770, 443] on button "Buscar" at bounding box center [781, 444] width 99 height 20
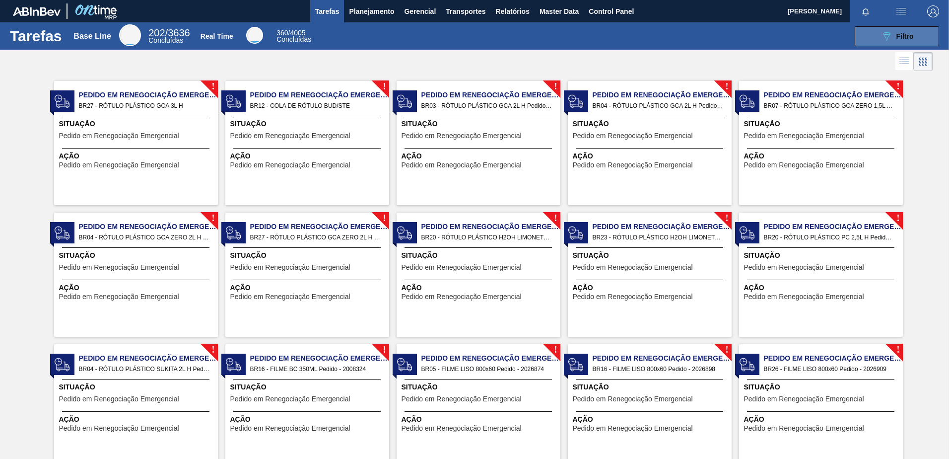
click at [911, 38] on span "Filtro" at bounding box center [904, 36] width 17 height 8
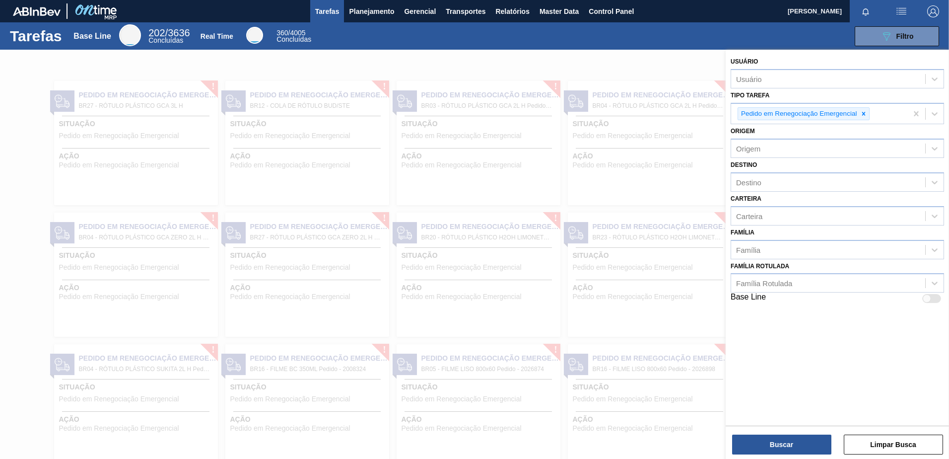
click at [768, 225] on div "Família Família" at bounding box center [837, 242] width 213 height 34
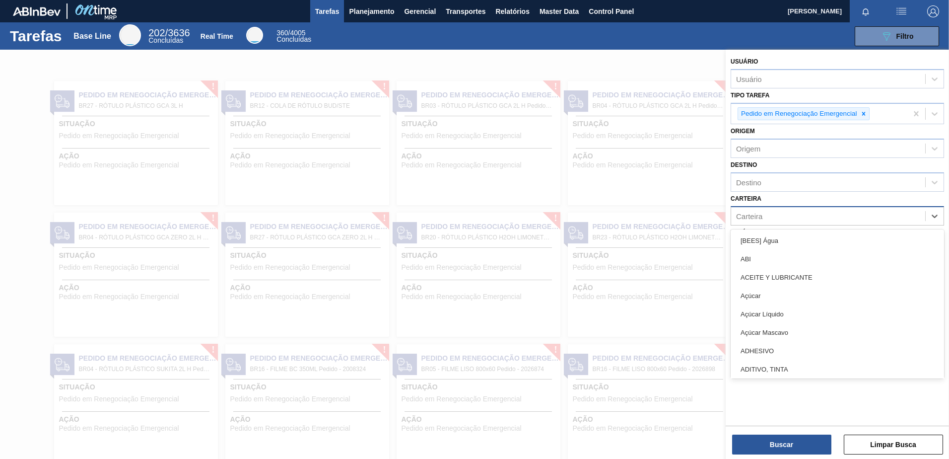
click at [771, 221] on div "Carteira" at bounding box center [828, 215] width 194 height 14
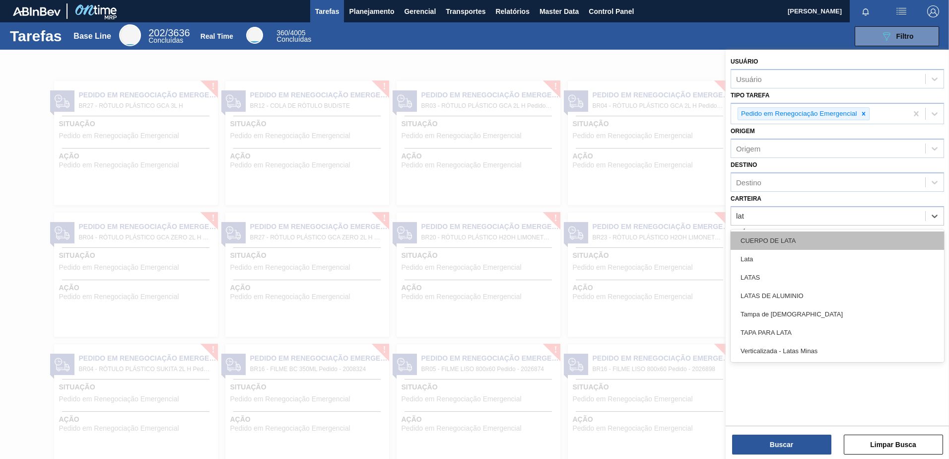
type input "lata"
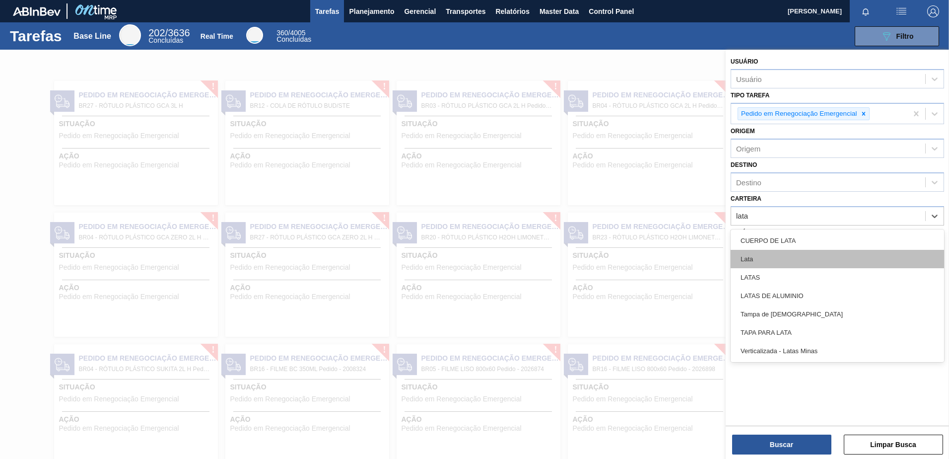
click at [762, 258] on div "Lata" at bounding box center [837, 259] width 213 height 18
click at [762, 257] on div "Família" at bounding box center [828, 249] width 194 height 14
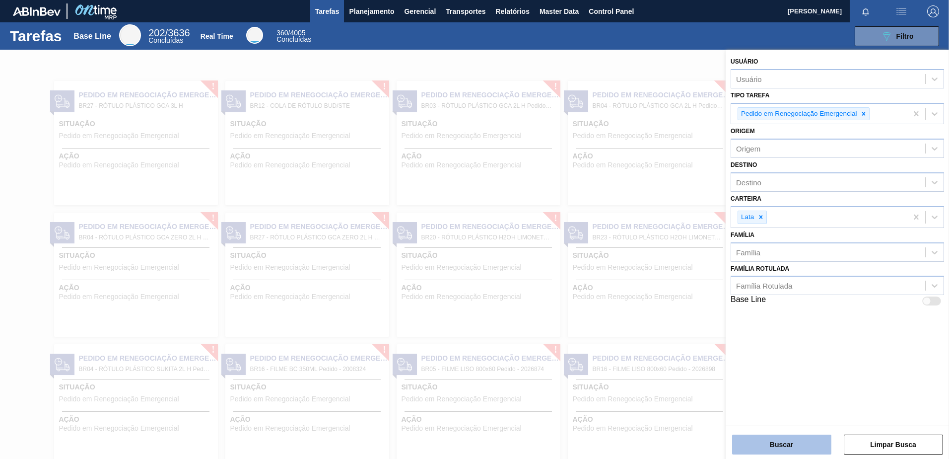
click at [794, 448] on button "Buscar" at bounding box center [781, 444] width 99 height 20
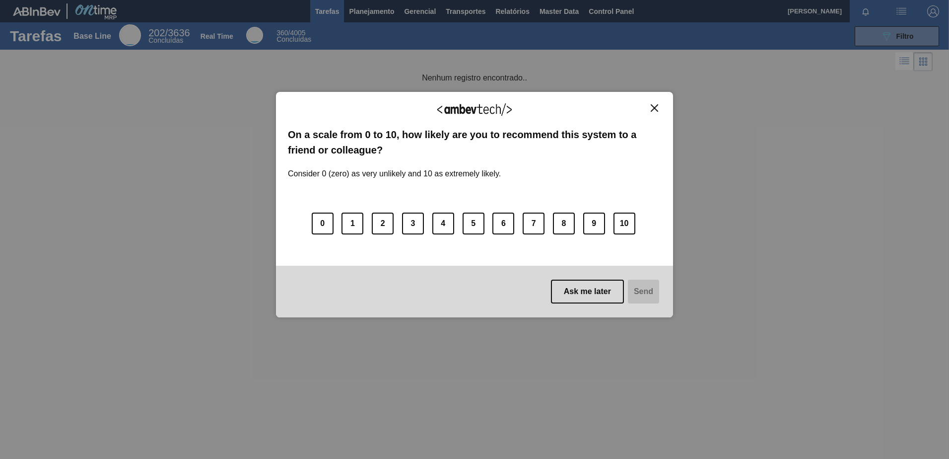
click at [652, 109] on img "Close" at bounding box center [654, 107] width 7 height 7
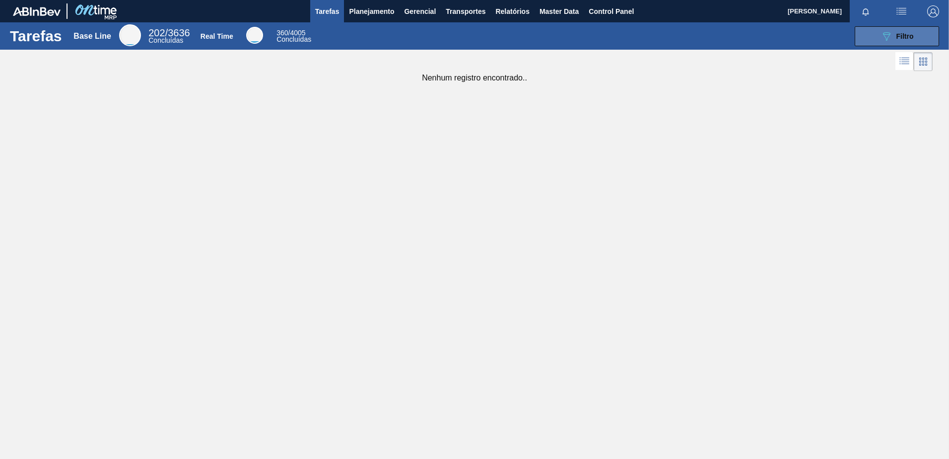
click at [909, 32] on span "Filtro" at bounding box center [904, 36] width 17 height 8
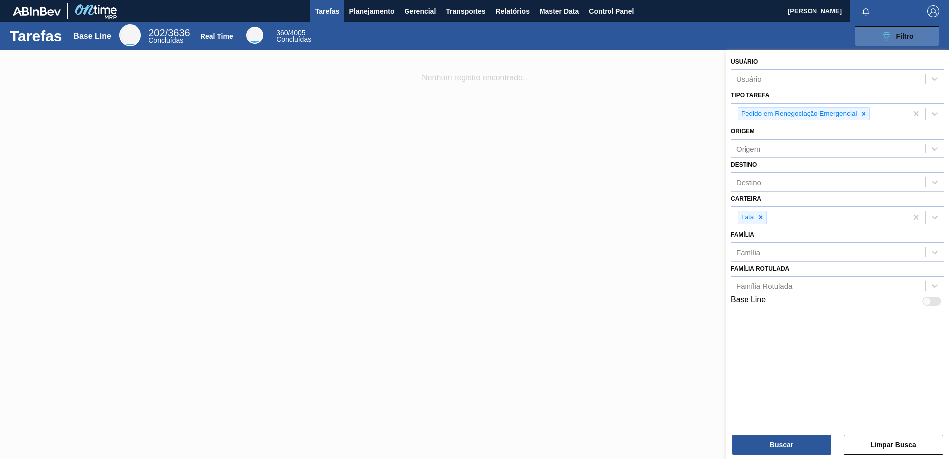
click at [909, 33] on span "Filtro" at bounding box center [904, 36] width 17 height 8
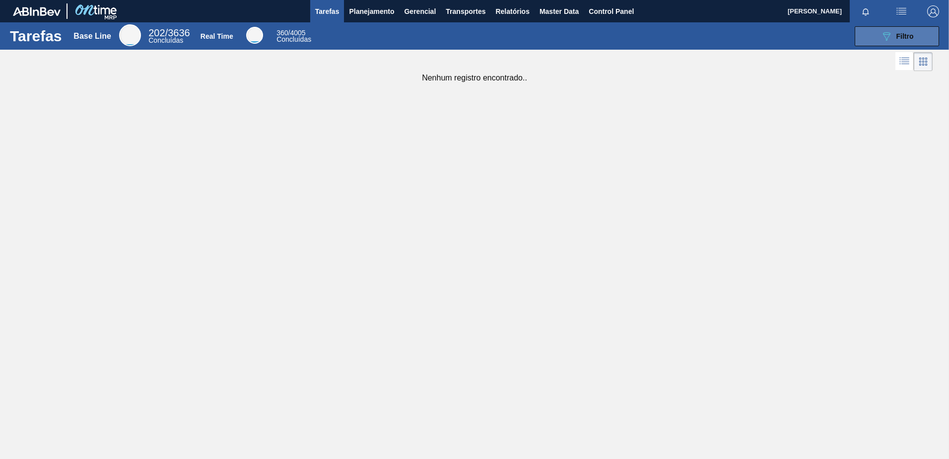
click at [909, 32] on span "Filtro" at bounding box center [904, 36] width 17 height 8
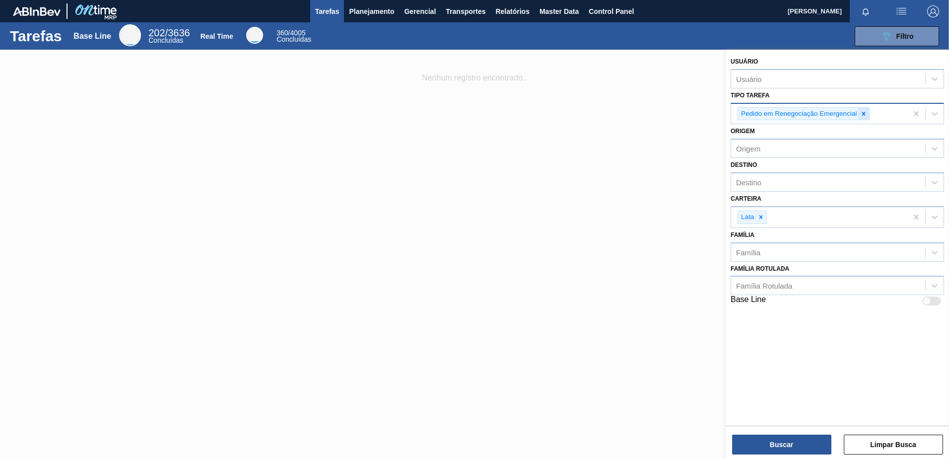
click at [862, 112] on icon at bounding box center [863, 113] width 7 height 7
click at [856, 113] on div "Tipo Tarefa" at bounding box center [828, 112] width 194 height 14
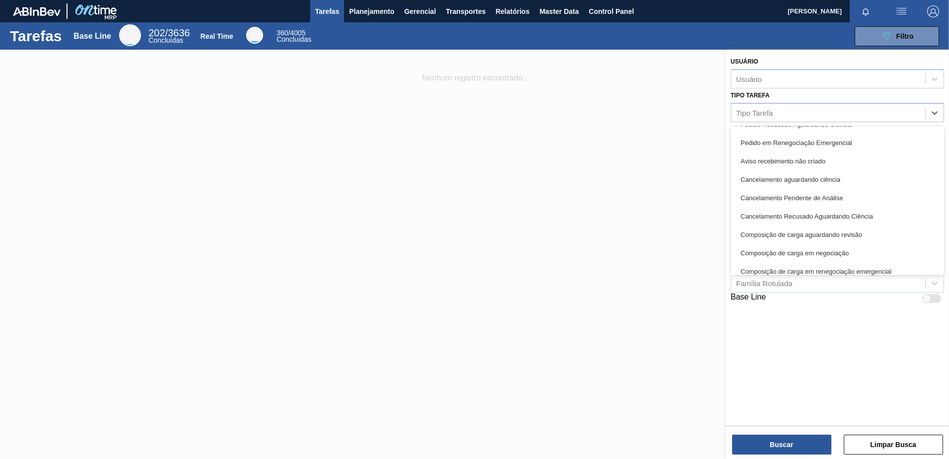
scroll to position [129, 0]
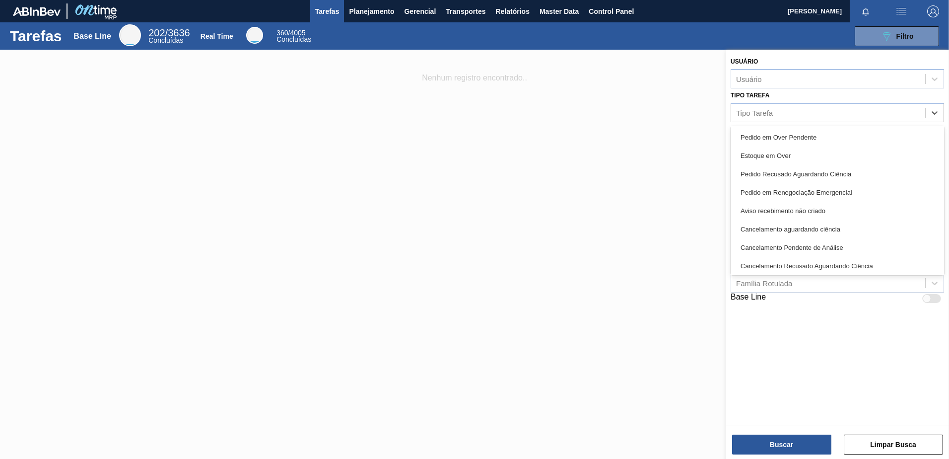
click at [816, 193] on div "Pedido em Renegociação Emergencial" at bounding box center [837, 192] width 213 height 18
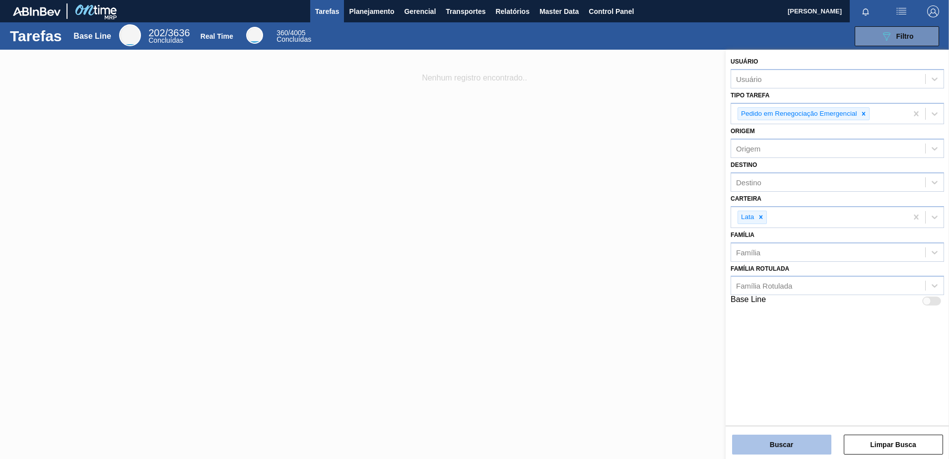
click at [786, 447] on button "Buscar" at bounding box center [781, 444] width 99 height 20
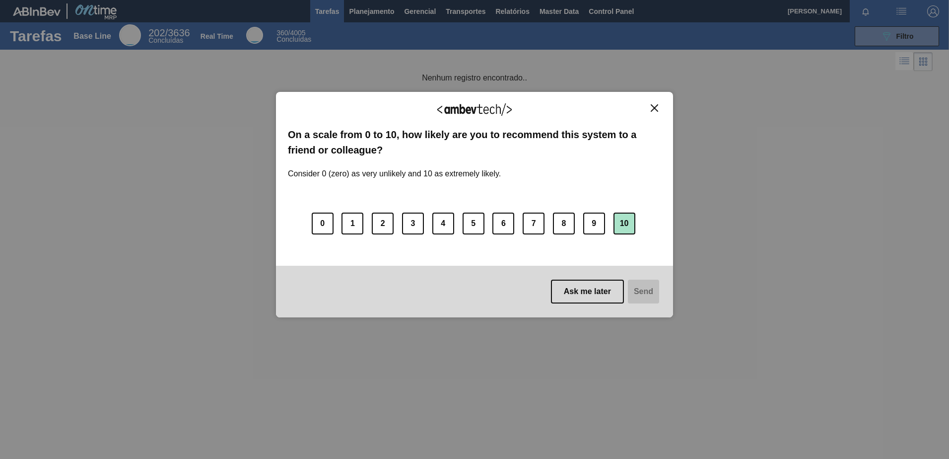
click at [621, 220] on button "10" at bounding box center [624, 223] width 22 height 22
click at [645, 302] on button "Send" at bounding box center [642, 291] width 33 height 24
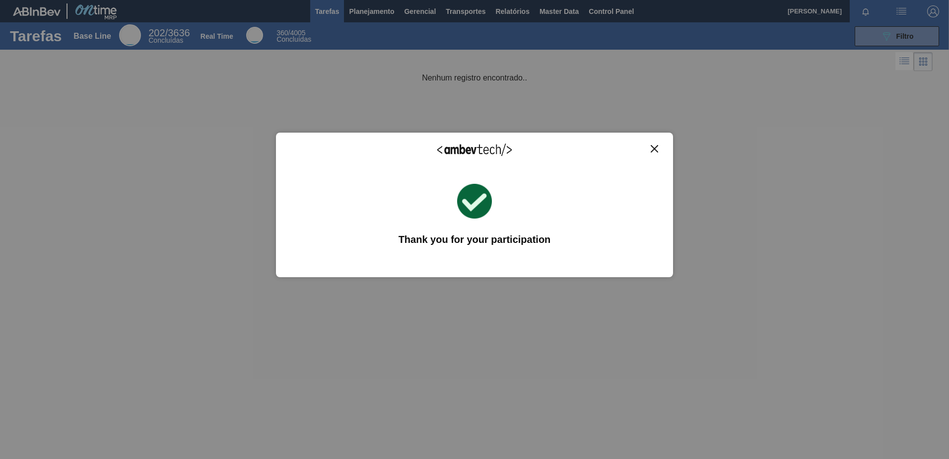
click at [656, 141] on div "We appreciate your feedback! On a scale from 0 to 10, how likely are you to rec…" at bounding box center [474, 205] width 397 height 144
click at [656, 143] on div "We appreciate your feedback! On a scale from 0 to 10, how likely are you to rec…" at bounding box center [474, 205] width 397 height 144
click at [656, 148] on img "Close" at bounding box center [654, 148] width 7 height 7
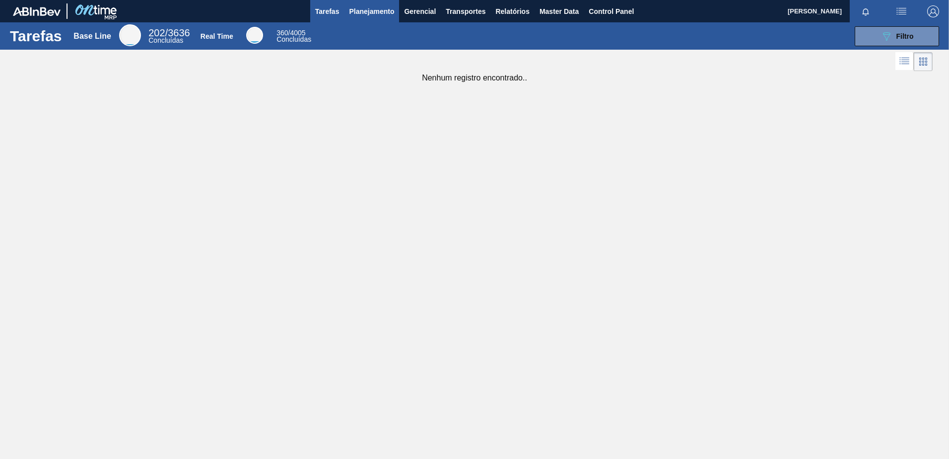
click at [365, 14] on span "Planejamento" at bounding box center [371, 11] width 45 height 12
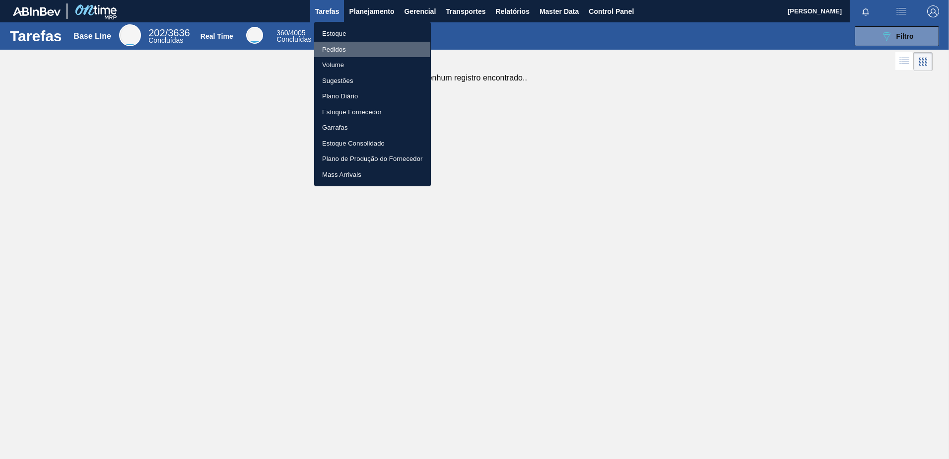
click at [338, 47] on li "Pedidos" at bounding box center [372, 50] width 117 height 16
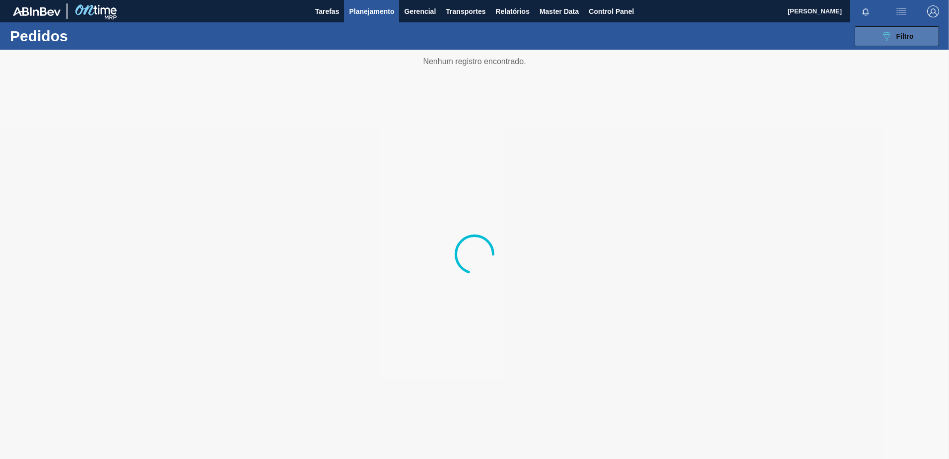
click at [875, 35] on button "089F7B8B-B2A5-4AFE-B5C0-19BA573D28AC Filtro" at bounding box center [897, 36] width 84 height 20
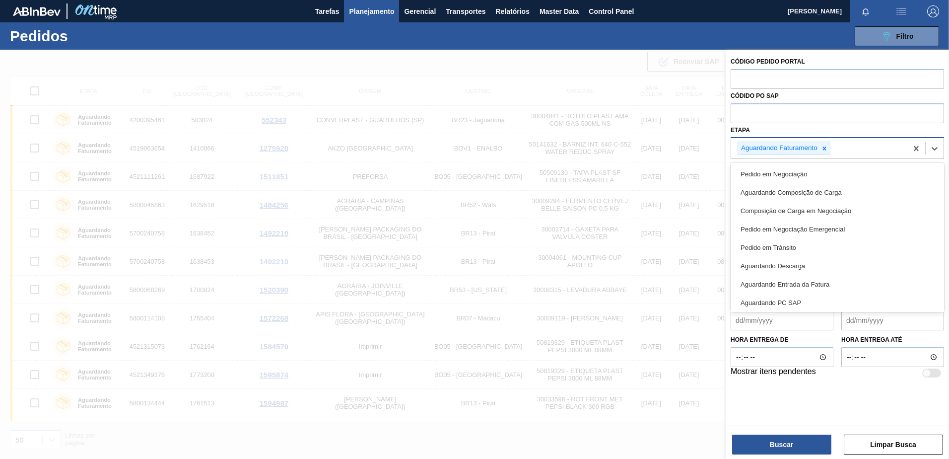
click at [829, 156] on div "Aguardando Faturamento" at bounding box center [819, 148] width 176 height 20
click at [825, 148] on icon at bounding box center [824, 147] width 3 height 3
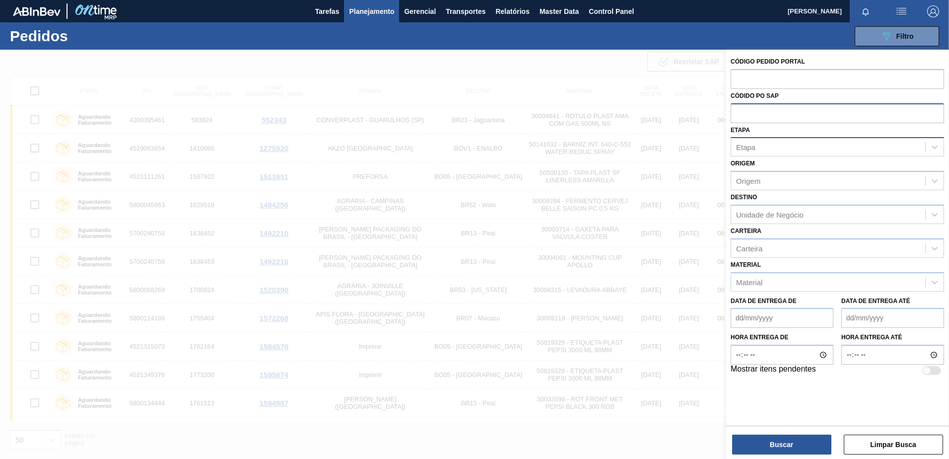
click at [813, 114] on input "text" at bounding box center [837, 112] width 213 height 19
type input "5800368321"
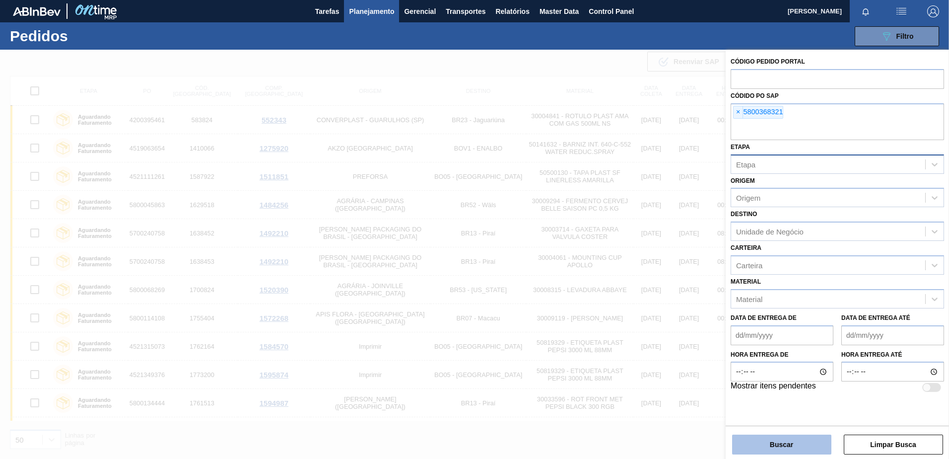
click at [760, 442] on button "Buscar" at bounding box center [781, 444] width 99 height 20
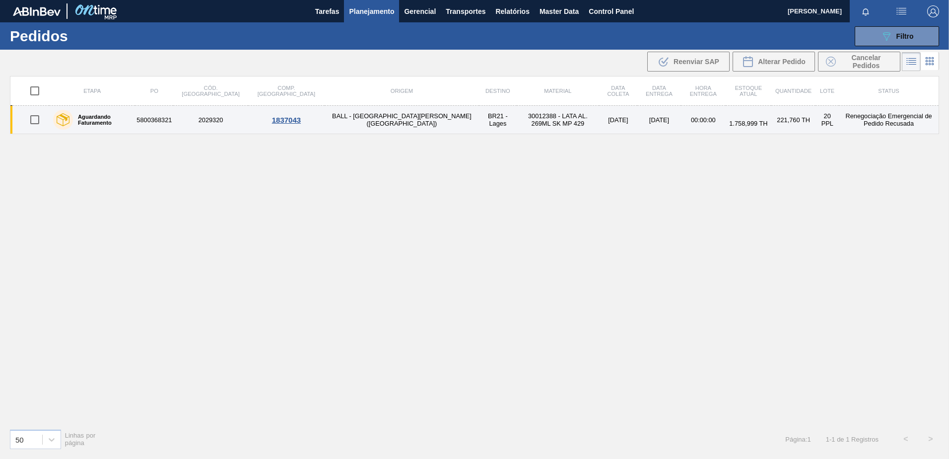
click at [517, 126] on td "30012388 - LATA AL. 269ML SK MP 429" at bounding box center [558, 120] width 82 height 28
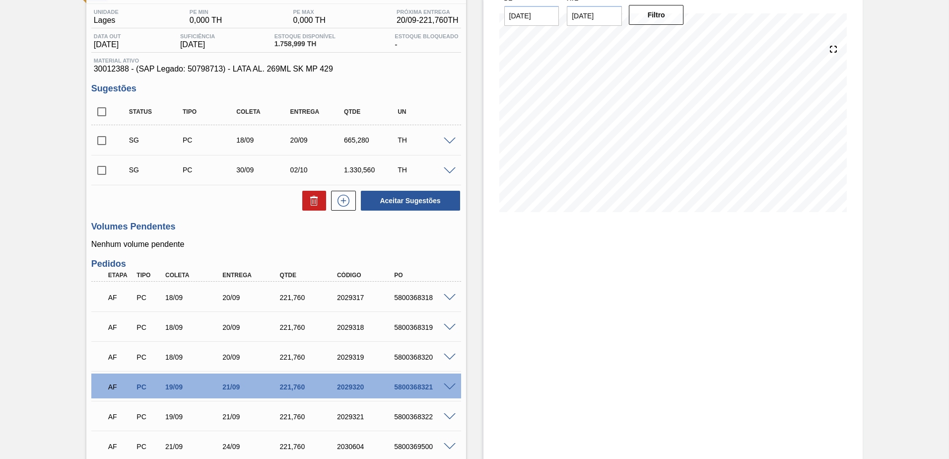
scroll to position [191, 0]
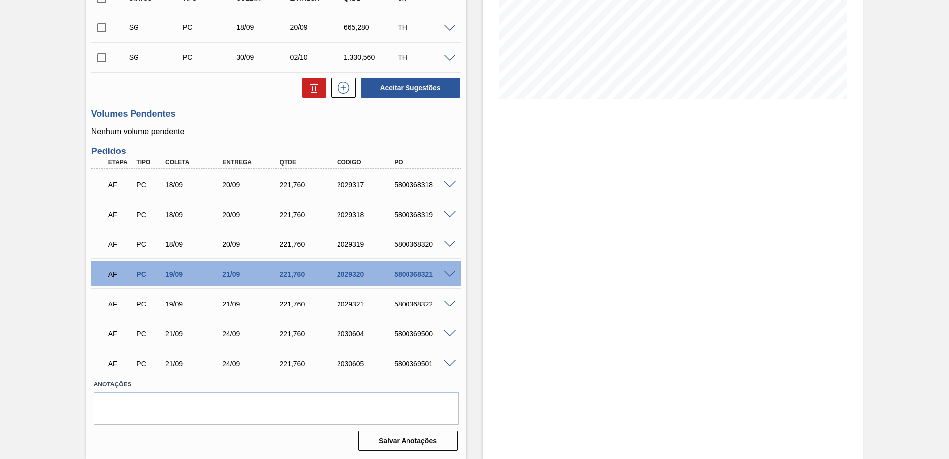
click at [448, 275] on span at bounding box center [450, 273] width 12 height 7
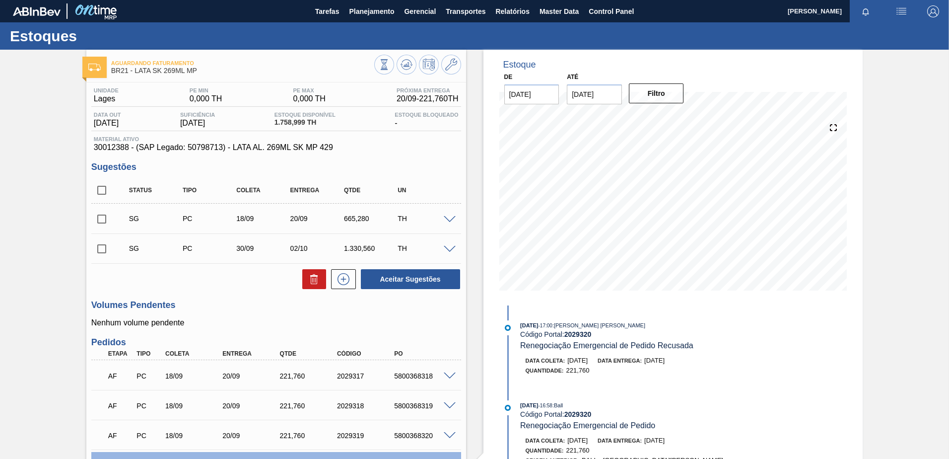
scroll to position [199, 0]
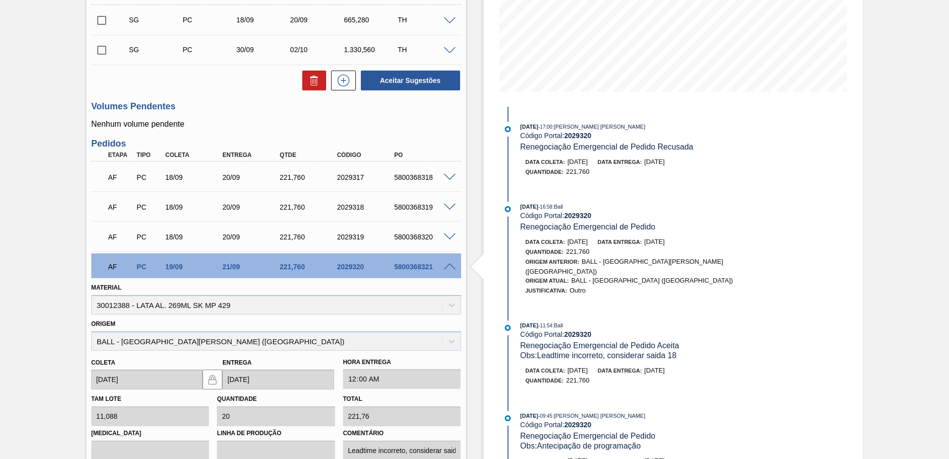
click at [447, 266] on span at bounding box center [450, 266] width 12 height 7
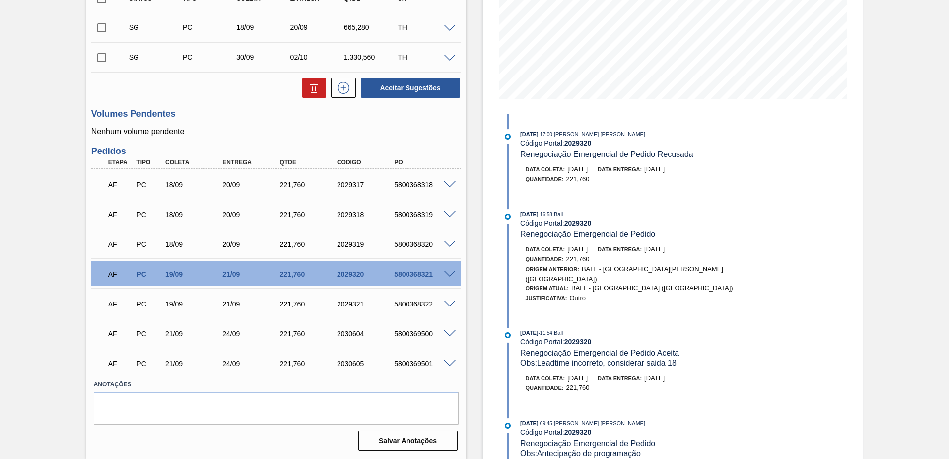
scroll to position [0, 0]
